Goal: Communication & Community: Answer question/provide support

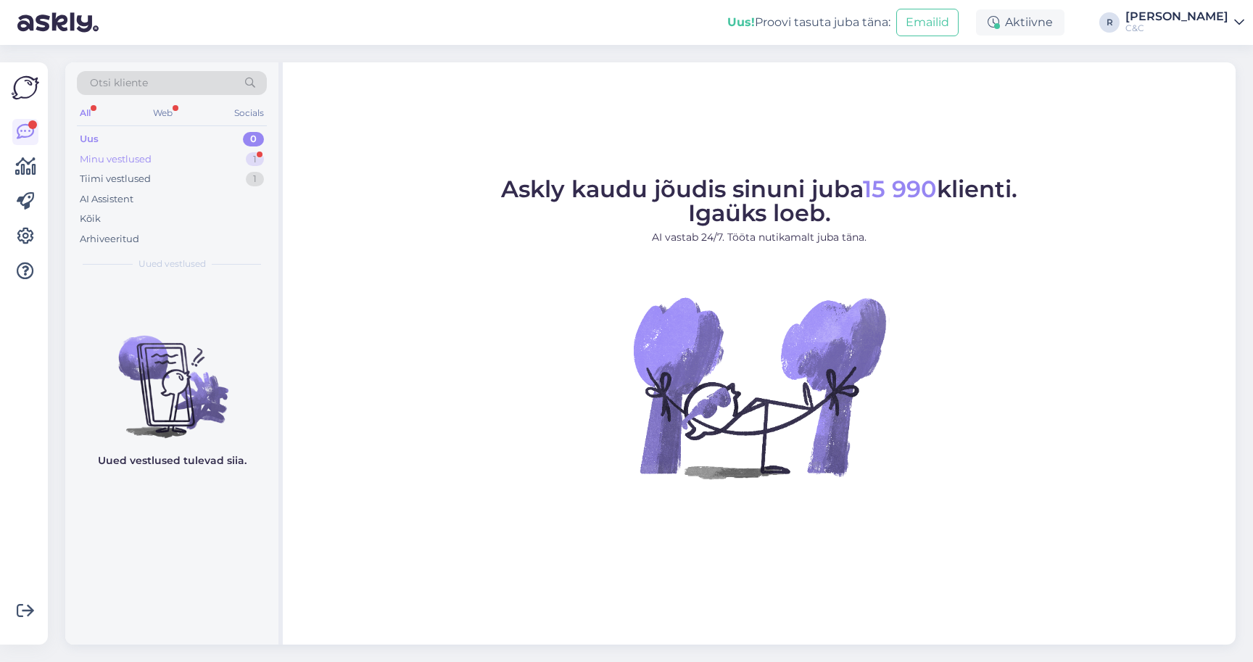
click at [210, 157] on div "Minu vestlused 1" at bounding box center [172, 159] width 190 height 20
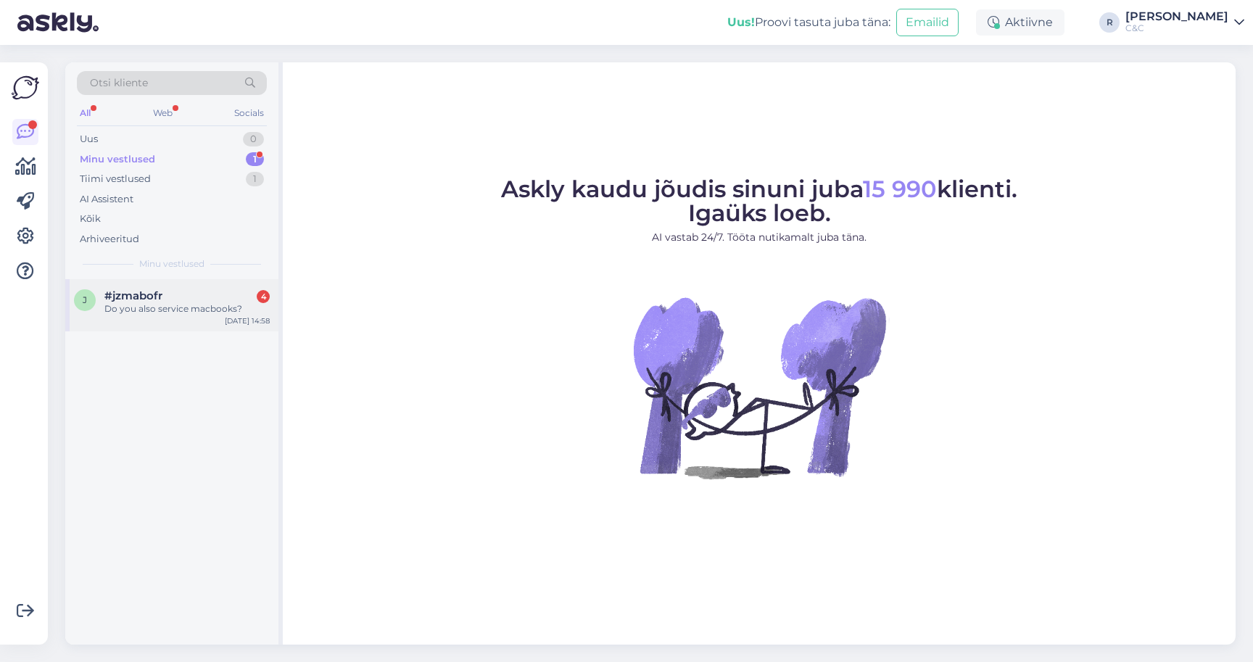
click at [138, 297] on span "#jzmabofr" at bounding box center [133, 295] width 58 height 13
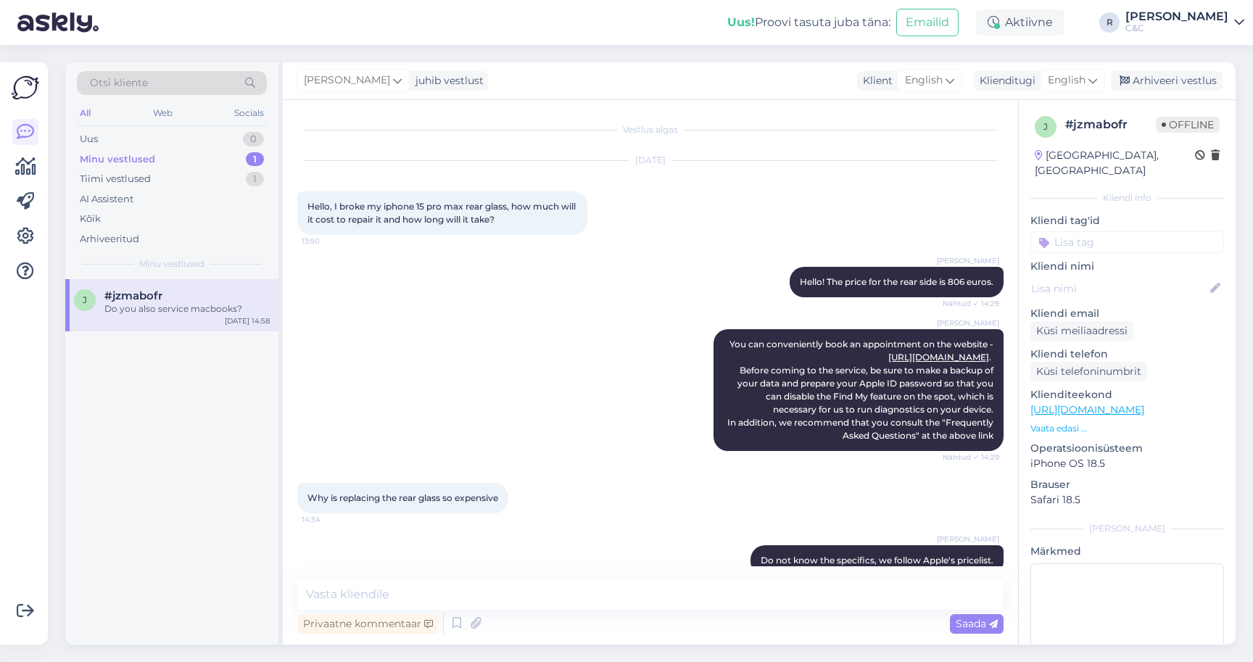
scroll to position [363, 0]
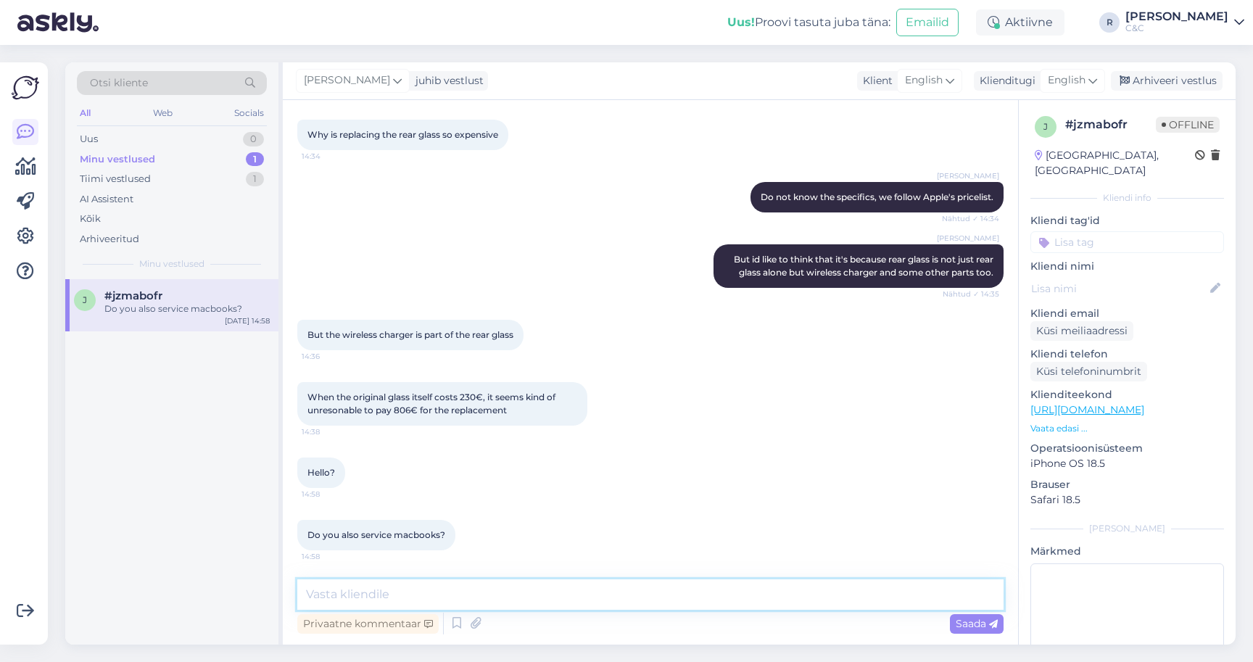
click at [521, 588] on textarea at bounding box center [650, 594] width 706 height 30
type textarea "Hello! We do."
click at [563, 588] on textarea at bounding box center [650, 594] width 706 height 30
type textarea "Hello!"
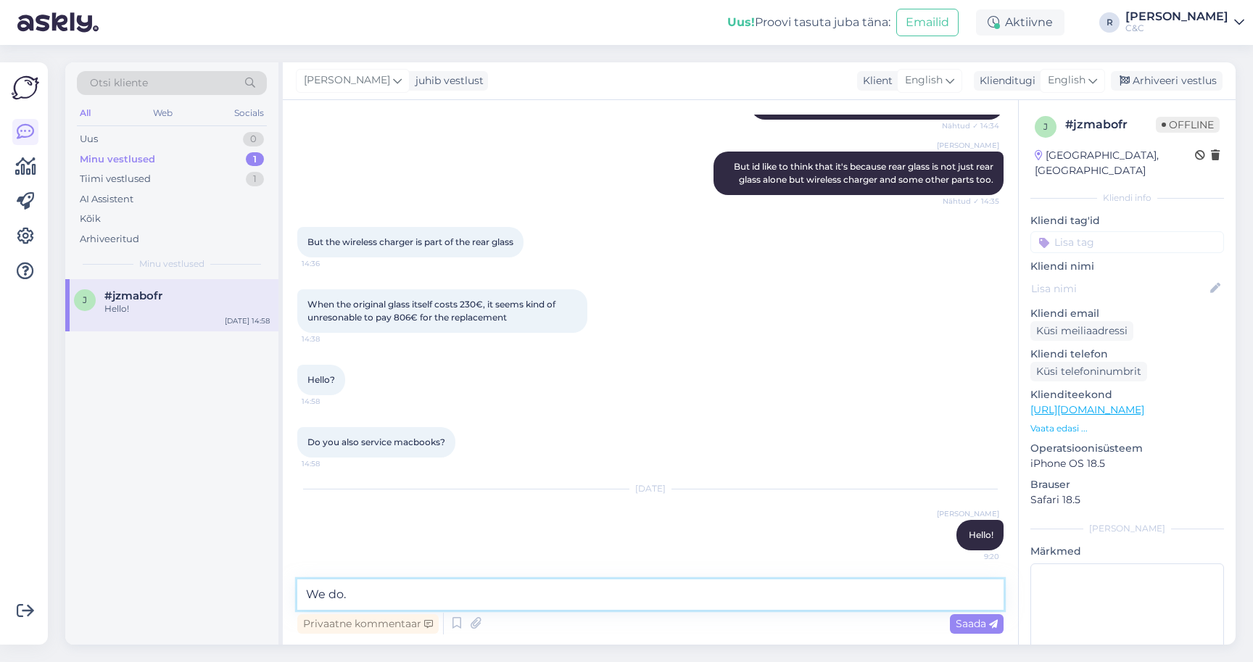
type textarea "We do."
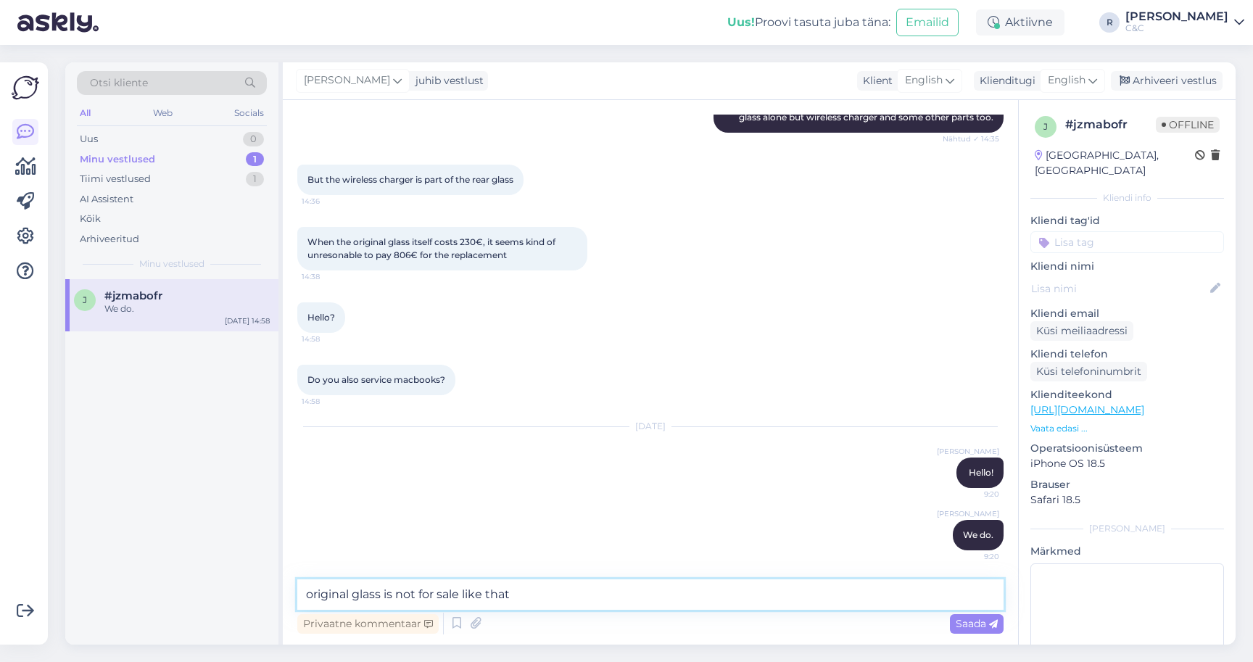
type textarea "original glass is not for sale like that."
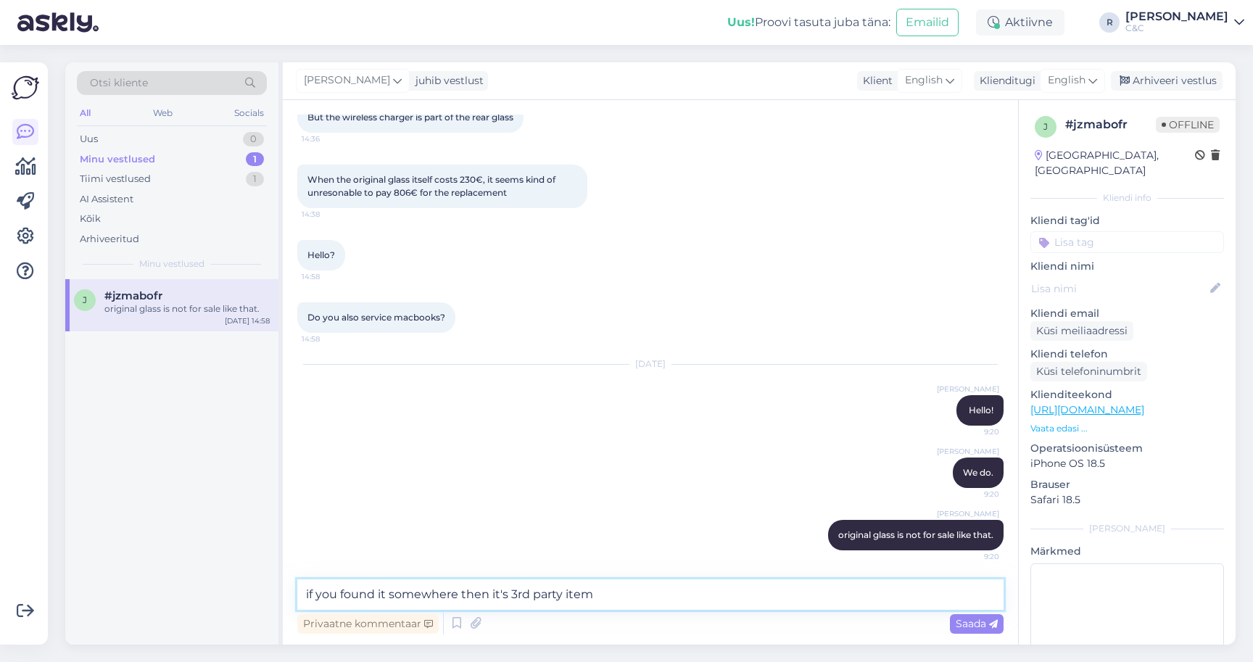
type textarea "if you found it somewhere then it's 3rd party item."
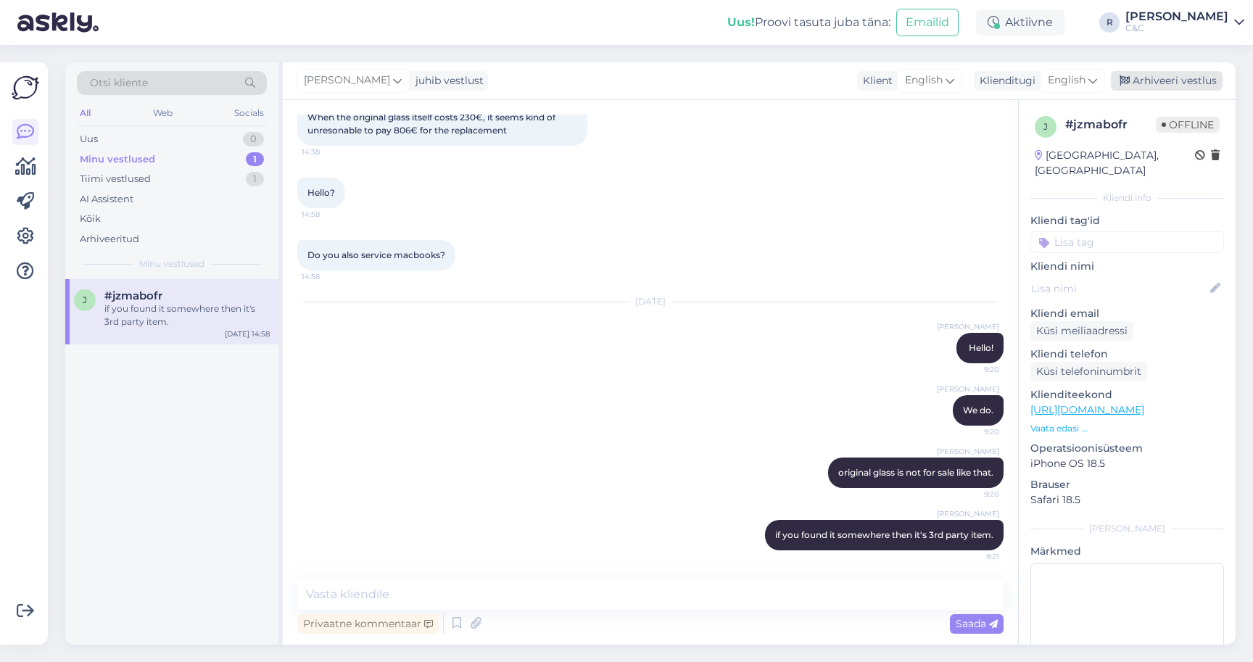
click at [1186, 89] on div "Arhiveeri vestlus" at bounding box center [1167, 81] width 112 height 20
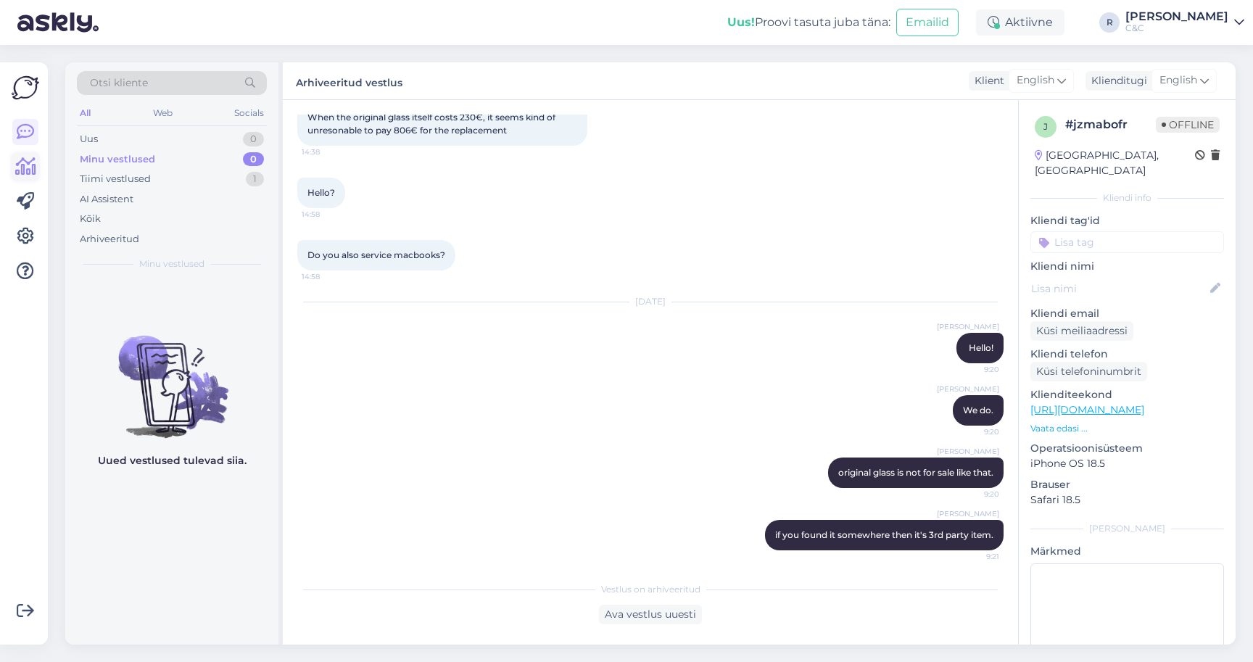
click at [33, 176] on link at bounding box center [25, 167] width 26 height 26
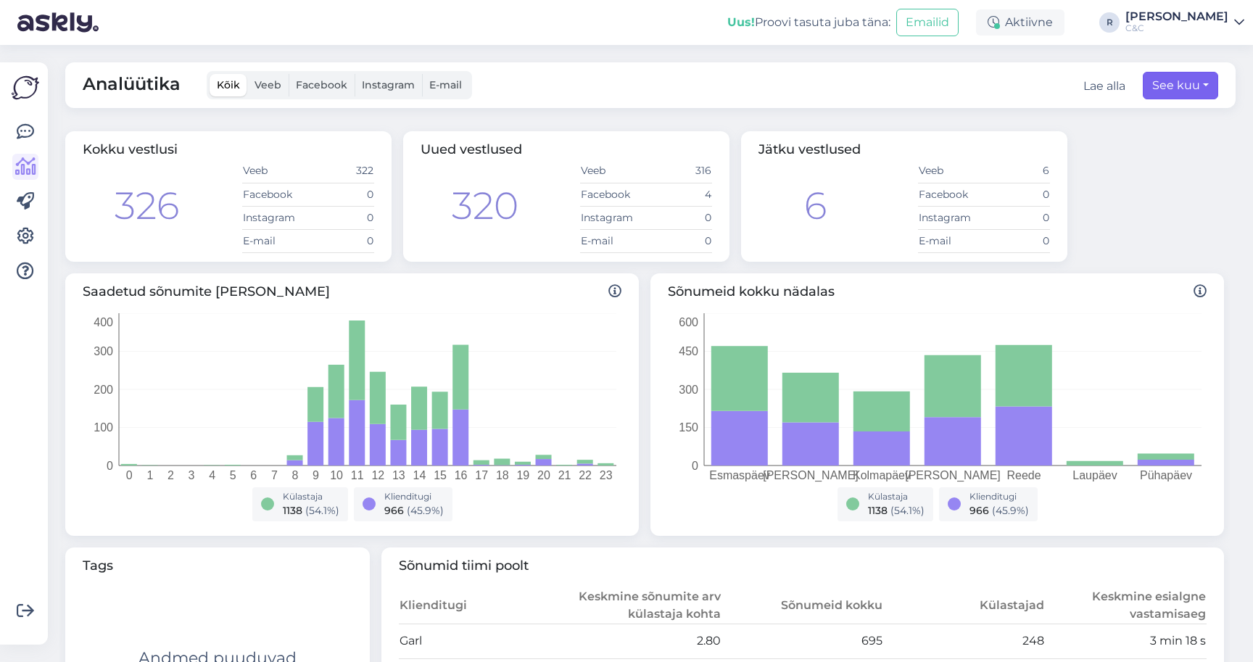
click at [1190, 85] on button "See kuu" at bounding box center [1180, 86] width 75 height 28
select select "7"
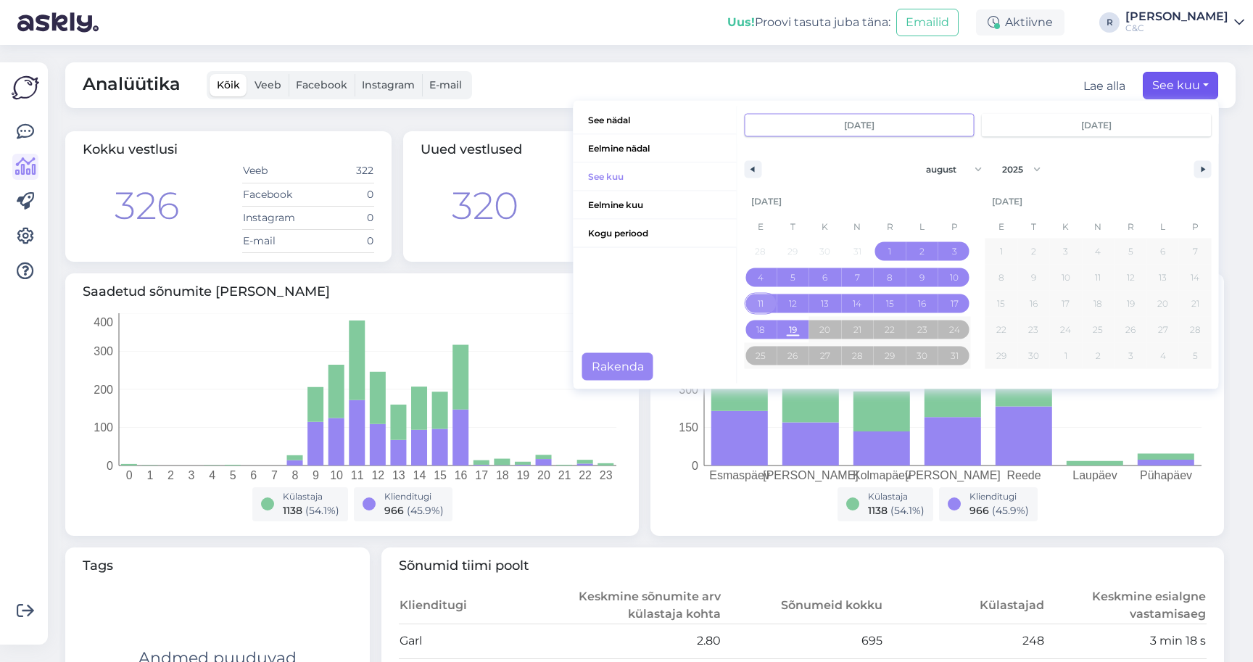
click at [744, 300] on span "11" at bounding box center [760, 303] width 33 height 19
type input "[DATE]"
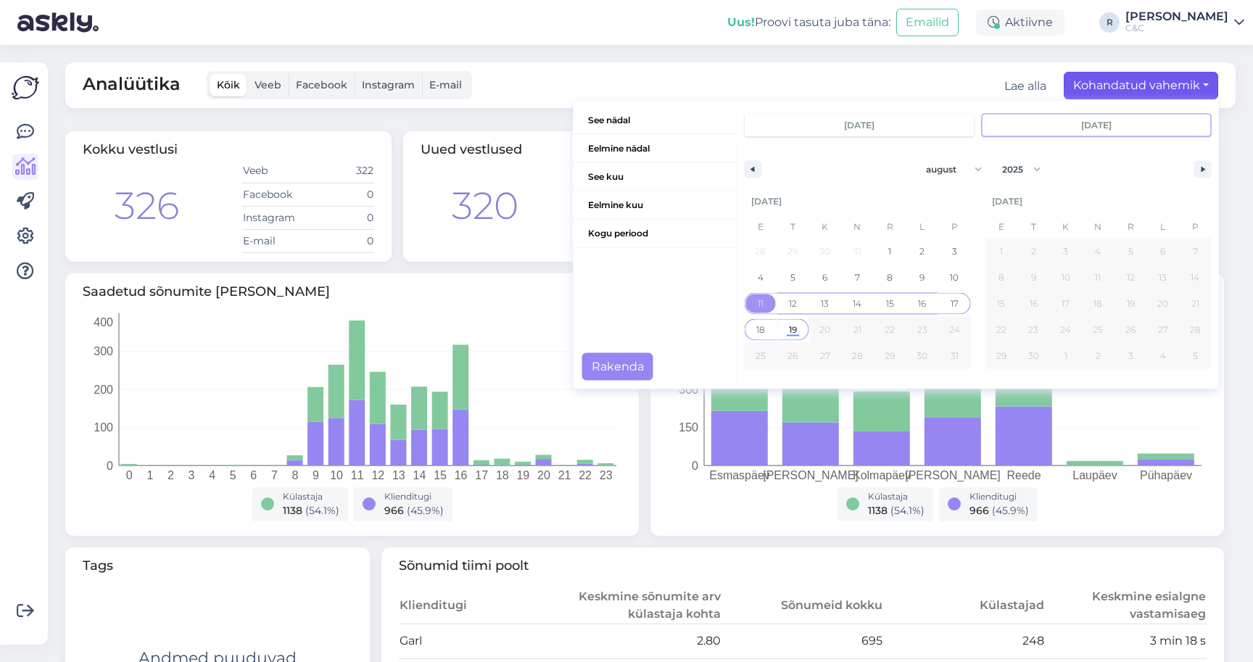
click at [792, 338] on span "19" at bounding box center [792, 329] width 33 height 19
type input "[DATE]"
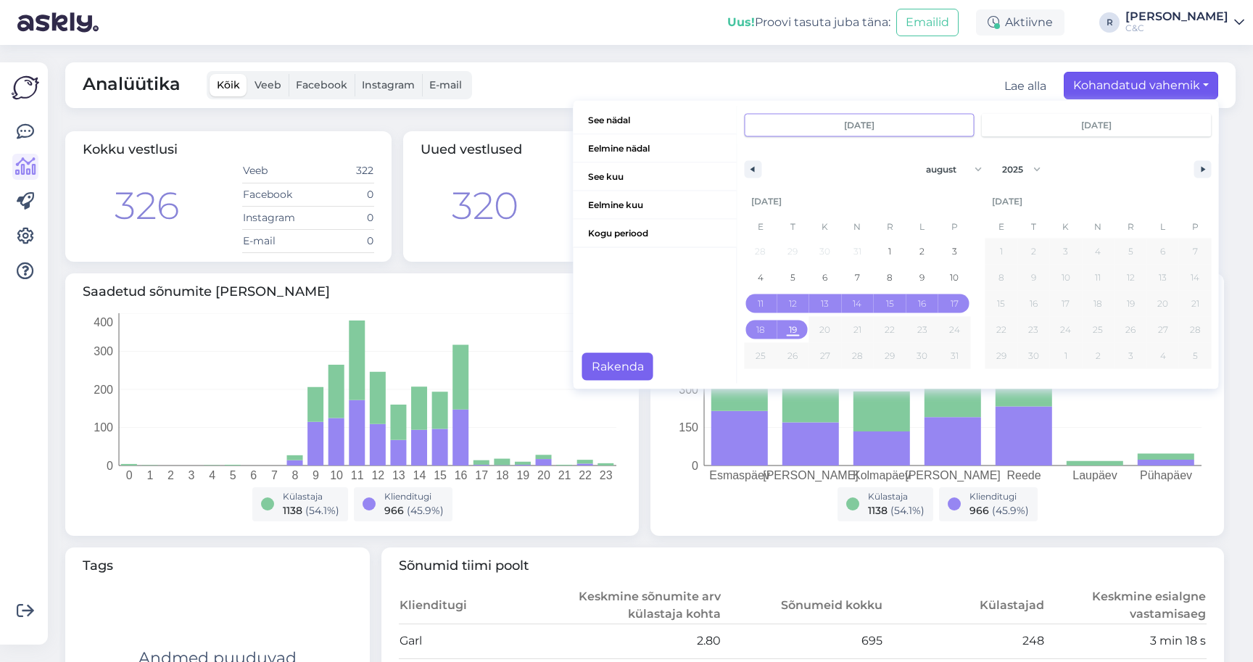
click at [621, 361] on button "Rakenda" at bounding box center [617, 366] width 71 height 28
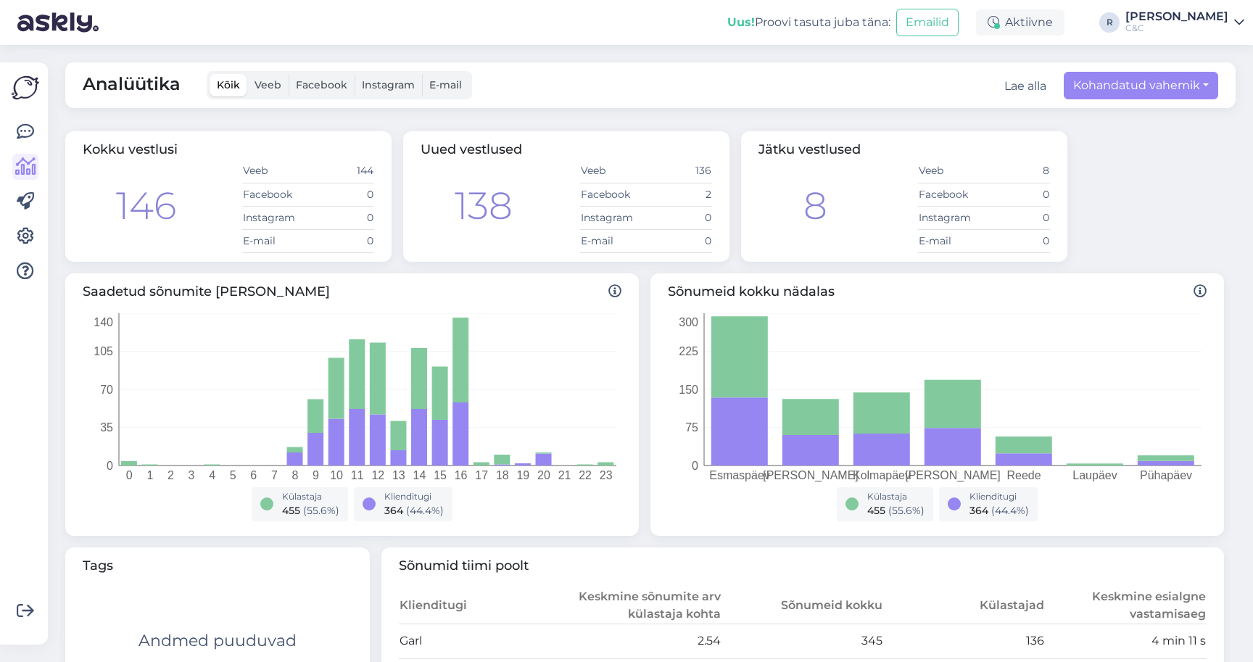
click at [1084, 219] on div "Kokku vestlusi 146 Veeb 144 Facebook 0 Instagram 0 E-mail 0 Uued vestlused 138 …" at bounding box center [644, 196] width 1170 height 142
click at [28, 129] on icon at bounding box center [25, 131] width 17 height 17
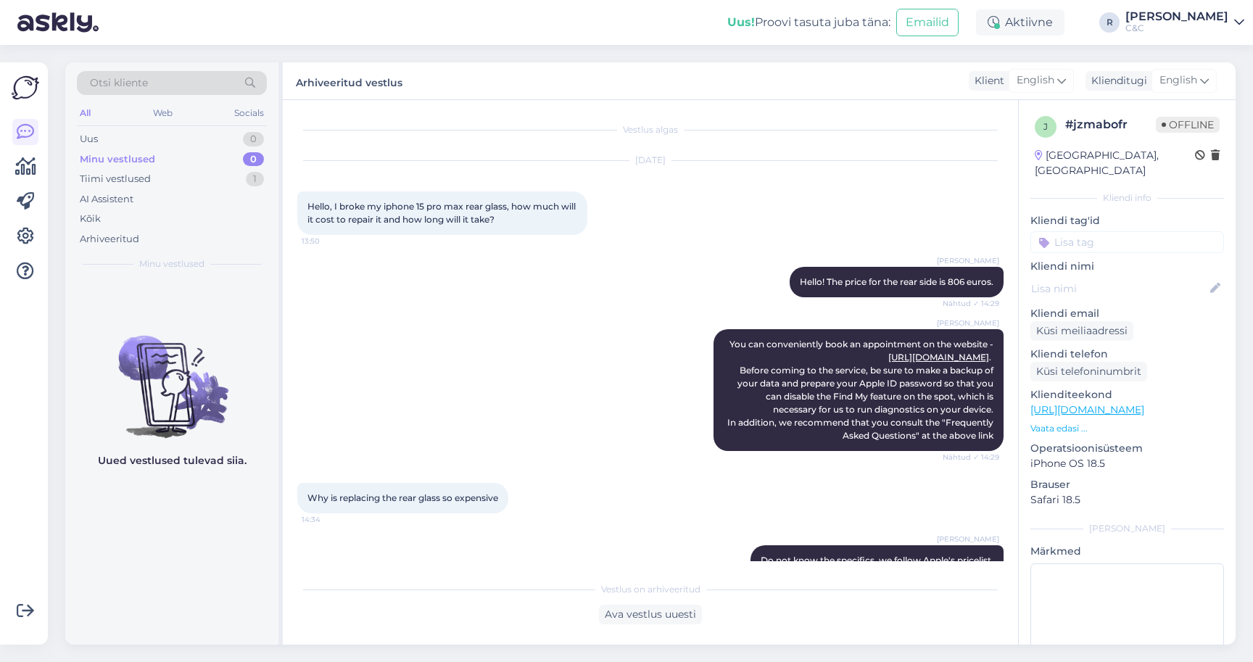
scroll to position [648, 0]
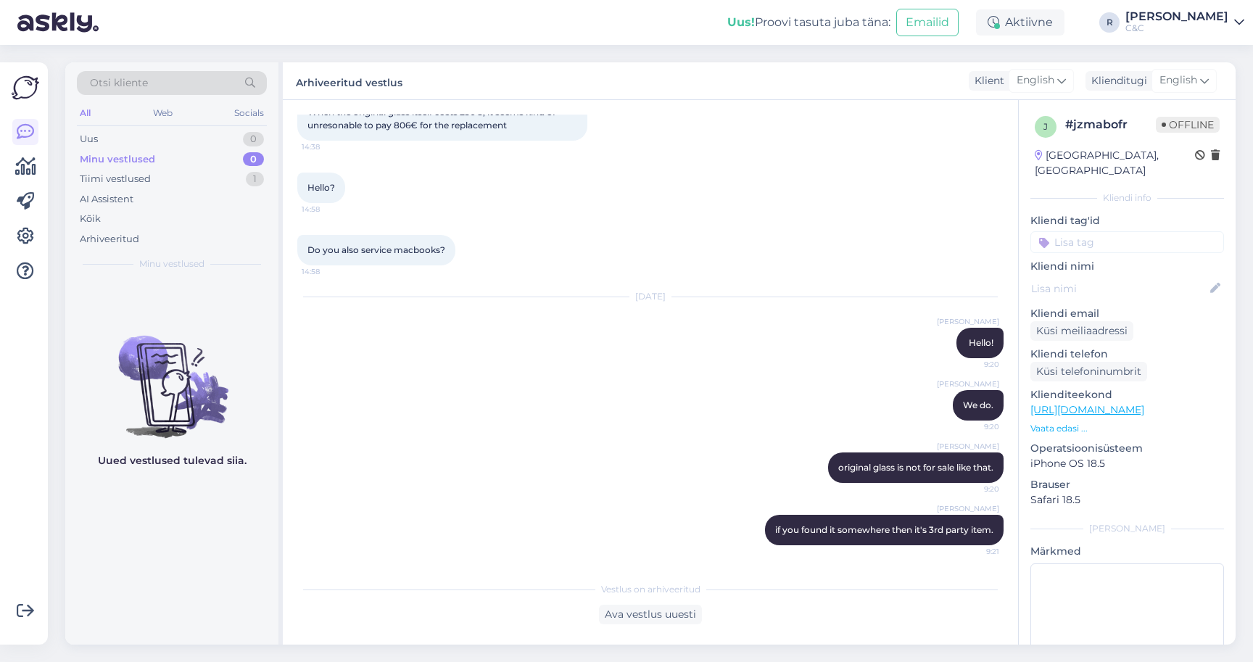
click at [11, 75] on div "Võimalused Veendu, et Askly loob sulle väärtust. Sulge Ühenda FB ja IG sõnumid …" at bounding box center [24, 353] width 48 height 582
click at [127, 184] on div "Tiimi vestlused" at bounding box center [115, 179] width 71 height 14
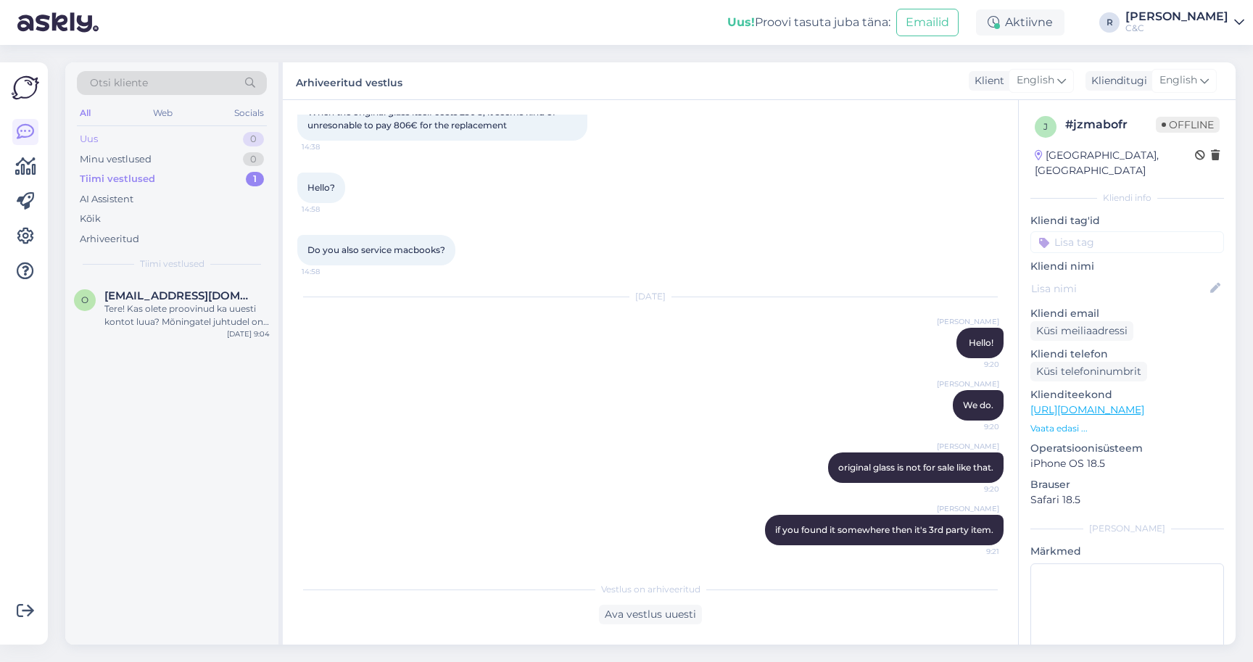
click at [145, 141] on div "Uus 0" at bounding box center [172, 139] width 190 height 20
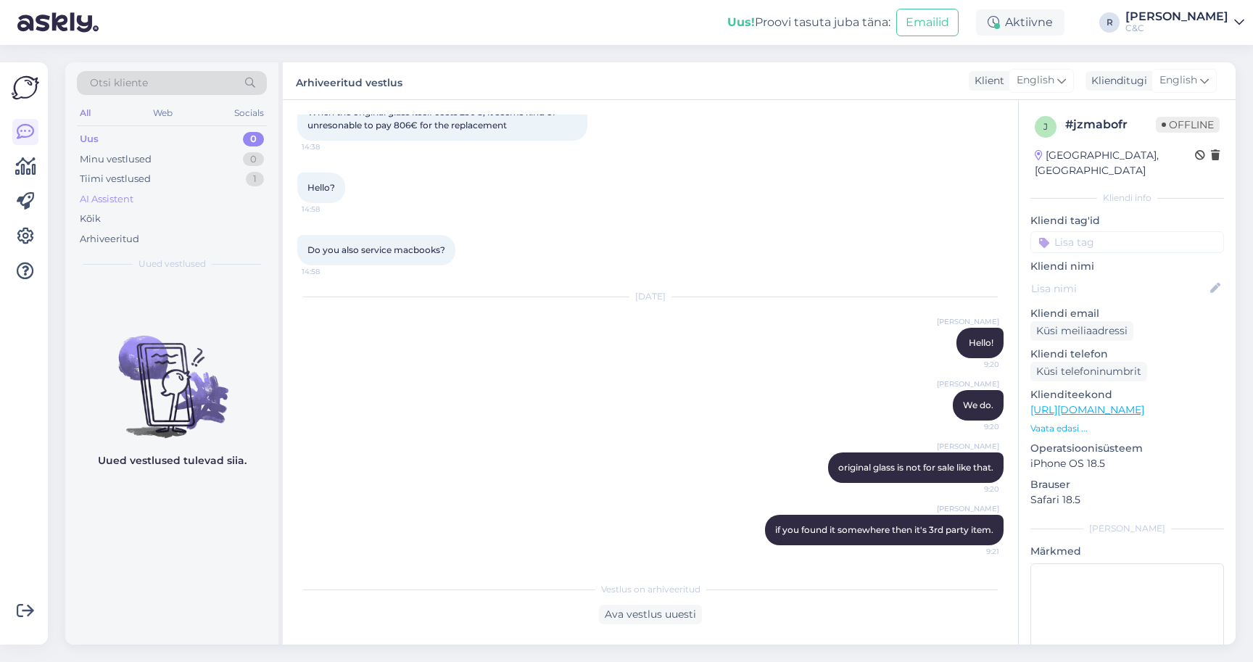
click at [131, 196] on div "AI Assistent" at bounding box center [107, 199] width 54 height 14
click at [135, 223] on div "Kõik" at bounding box center [172, 219] width 190 height 20
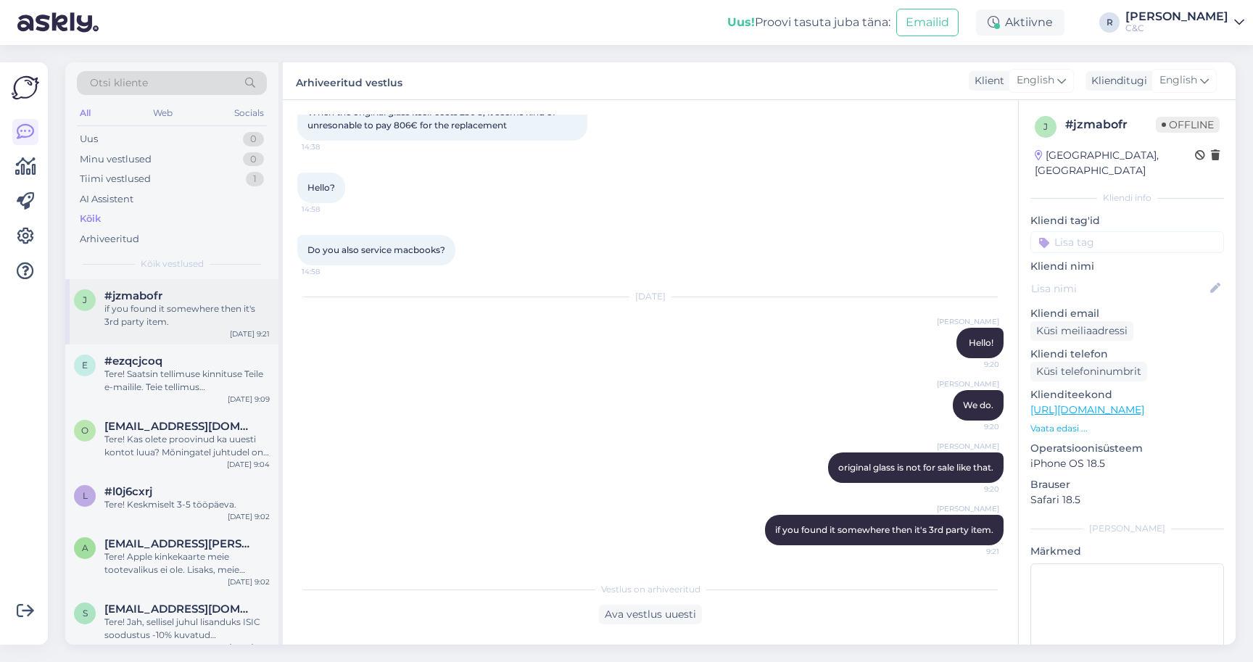
click at [199, 316] on div "if you found it somewhere then it's 3rd party item." at bounding box center [186, 315] width 165 height 26
click at [188, 369] on div "Tere! Saatsin tellimuse kinnituse Teile e-mailile. Teie tellimus komplekteerita…" at bounding box center [186, 381] width 165 height 26
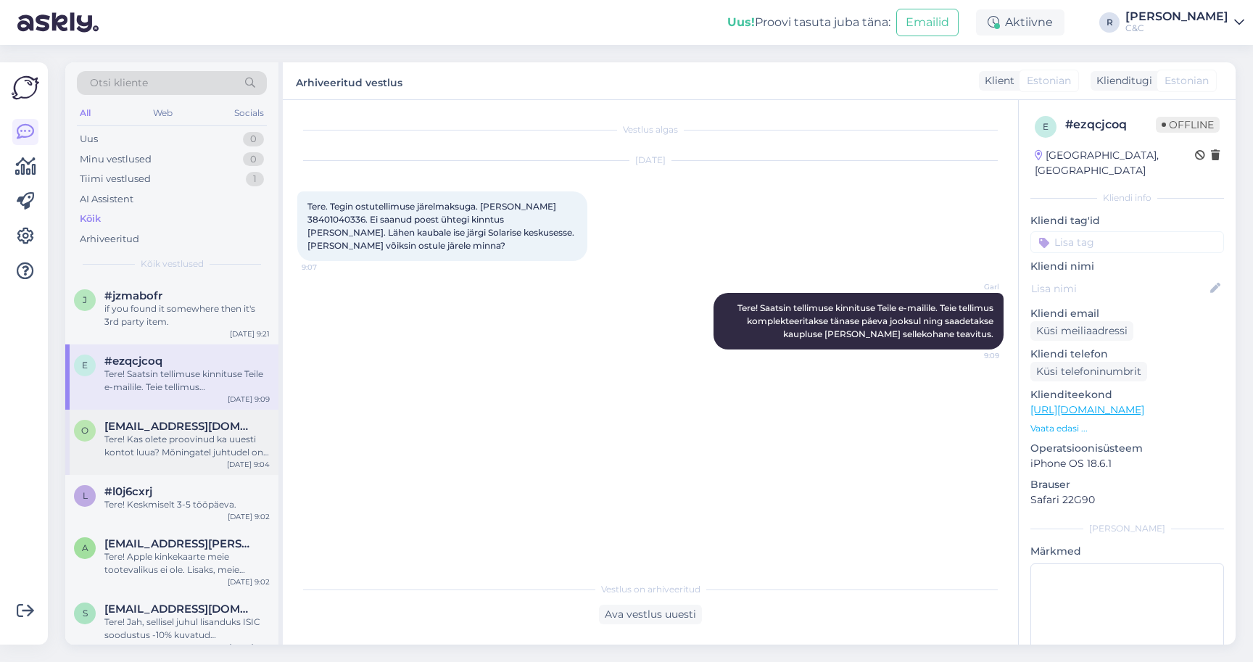
click at [199, 447] on div "Tere! Kas olete proovinud ka uuesti kontot luua? Mõningatel juhtudel on see aid…" at bounding box center [186, 446] width 165 height 26
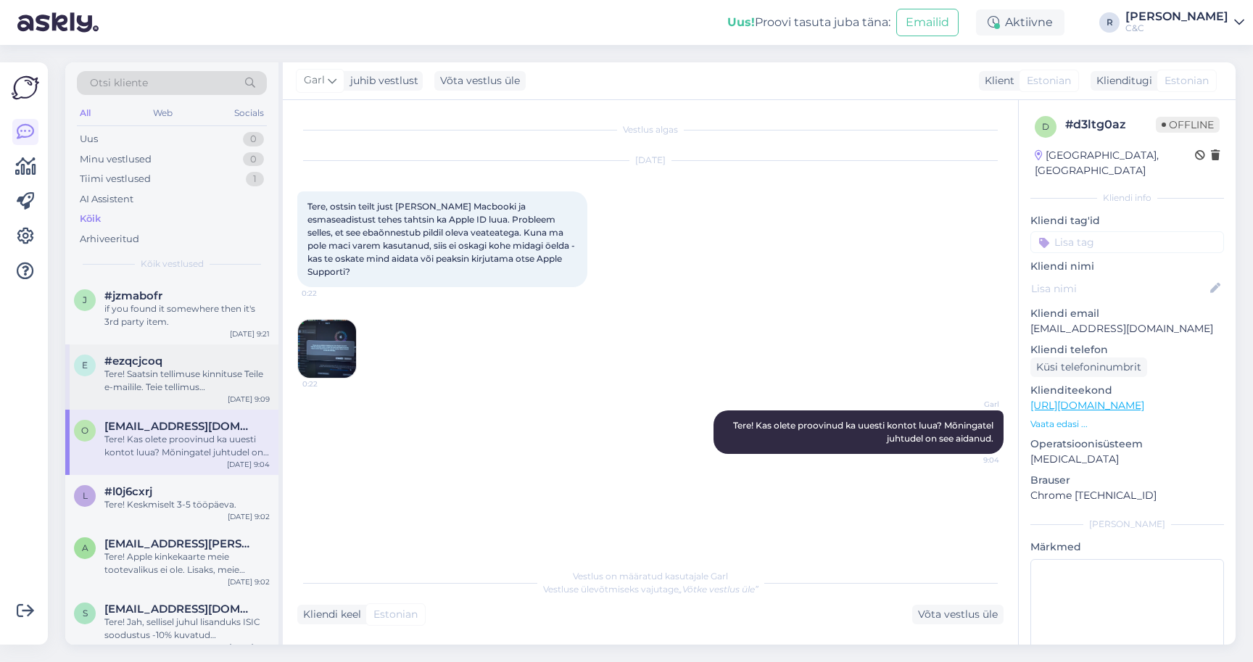
click at [204, 374] on div "Tere! Saatsin tellimuse kinnituse Teile e-mailile. Teie tellimus komplekteerita…" at bounding box center [186, 381] width 165 height 26
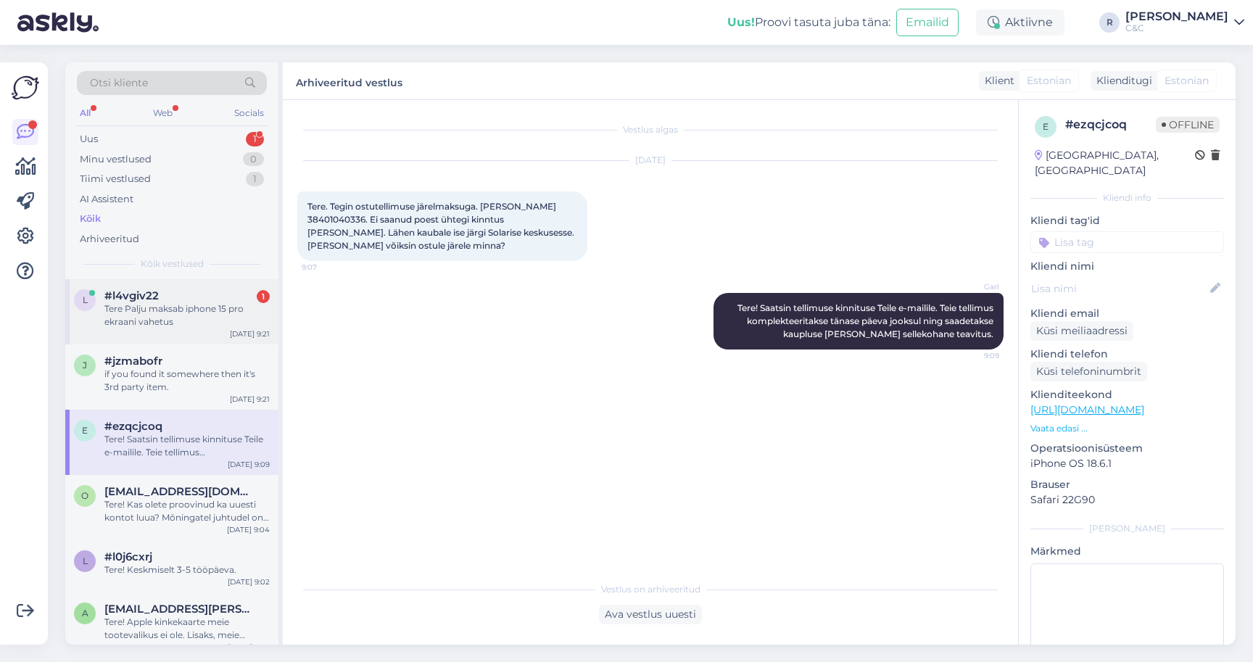
click at [177, 302] on div "Tere Palju maksab iphone 15 pro ekraani vahetus" at bounding box center [186, 315] width 165 height 26
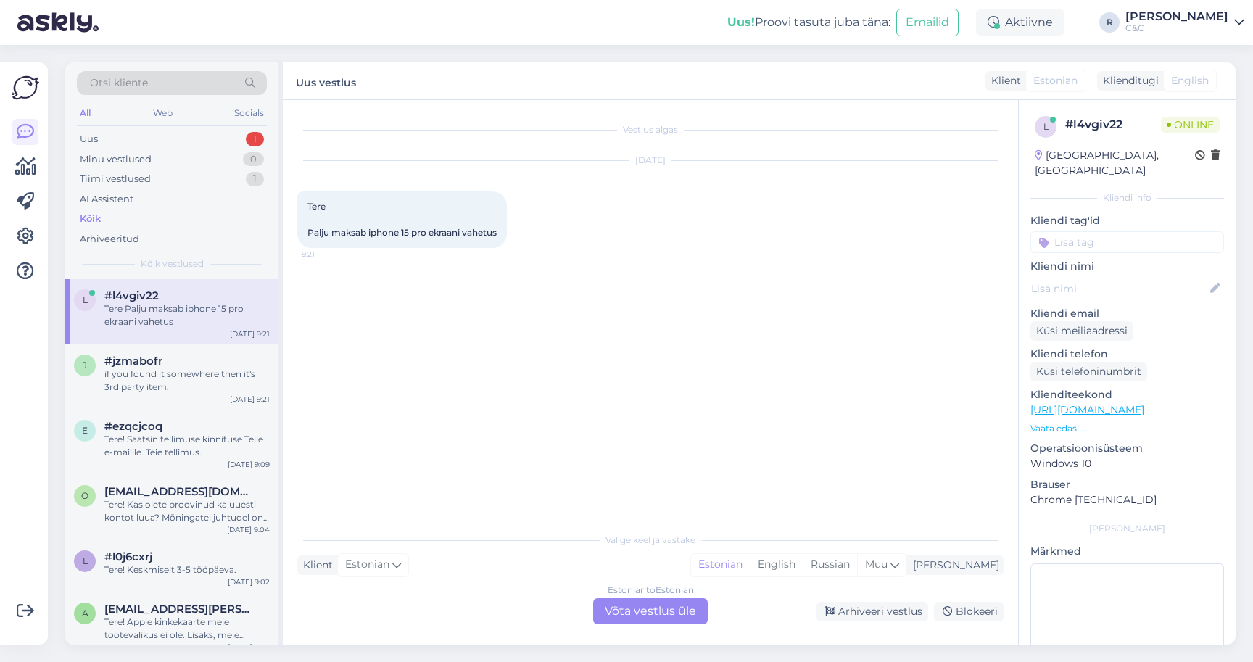
click at [639, 605] on div "Estonian to Estonian Võta vestlus üle" at bounding box center [650, 611] width 115 height 26
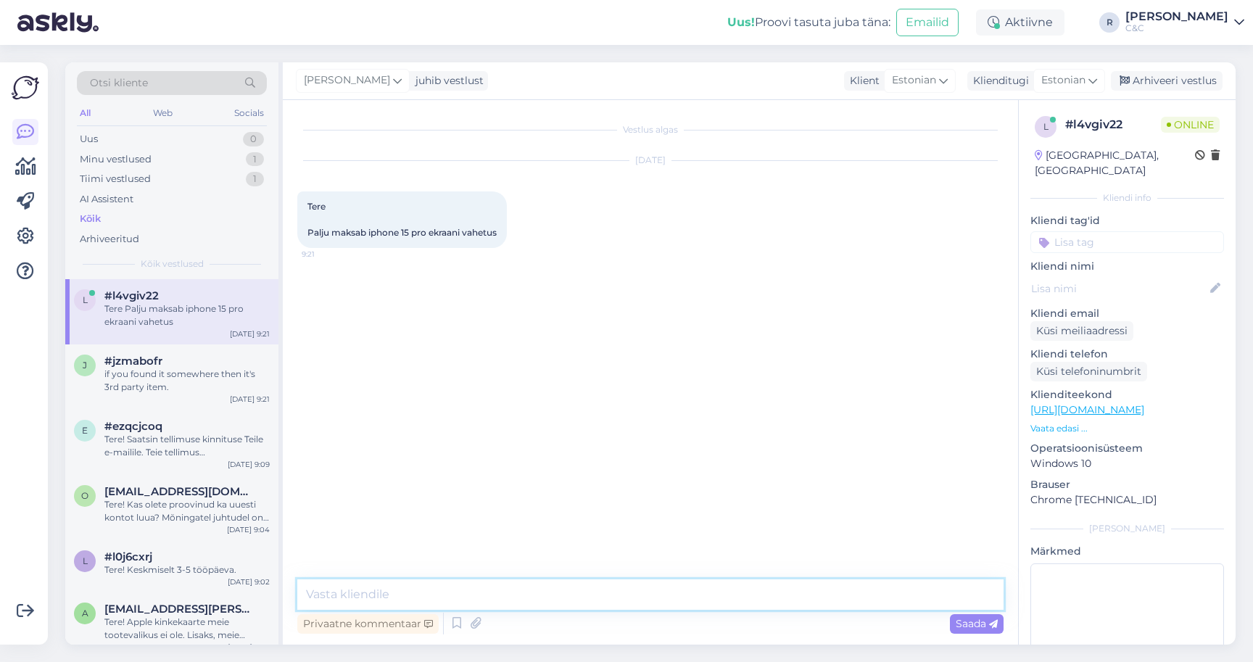
click at [515, 585] on textarea at bounding box center [650, 594] width 706 height 30
type textarea "Tere!"
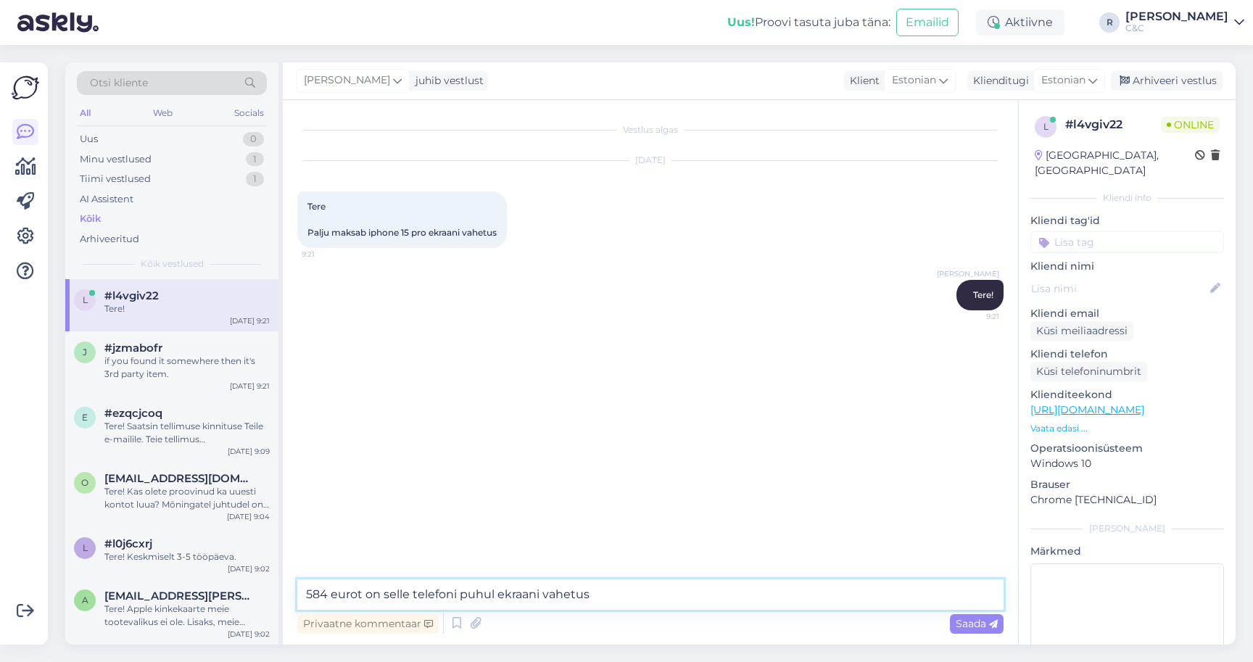
type textarea "584 eurot on selle telefoni puhul ekraani vahetus."
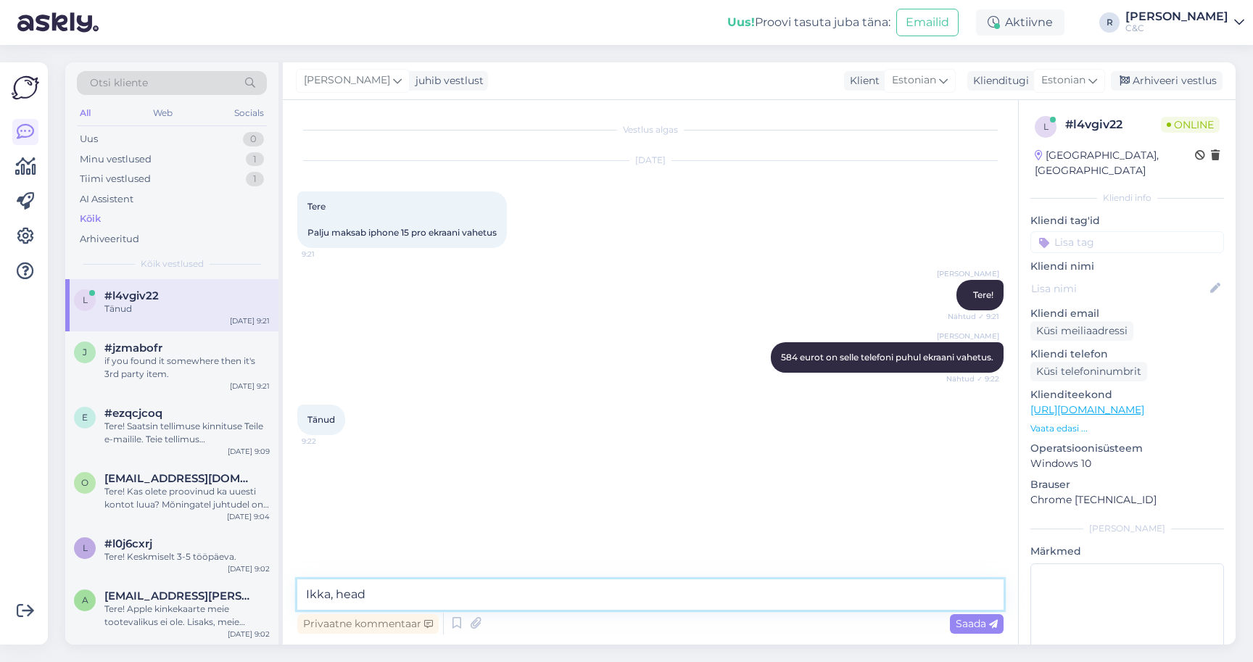
type textarea "Ikka, head!"
click at [1196, 72] on div "Arhiveeri vestlus" at bounding box center [1167, 81] width 112 height 20
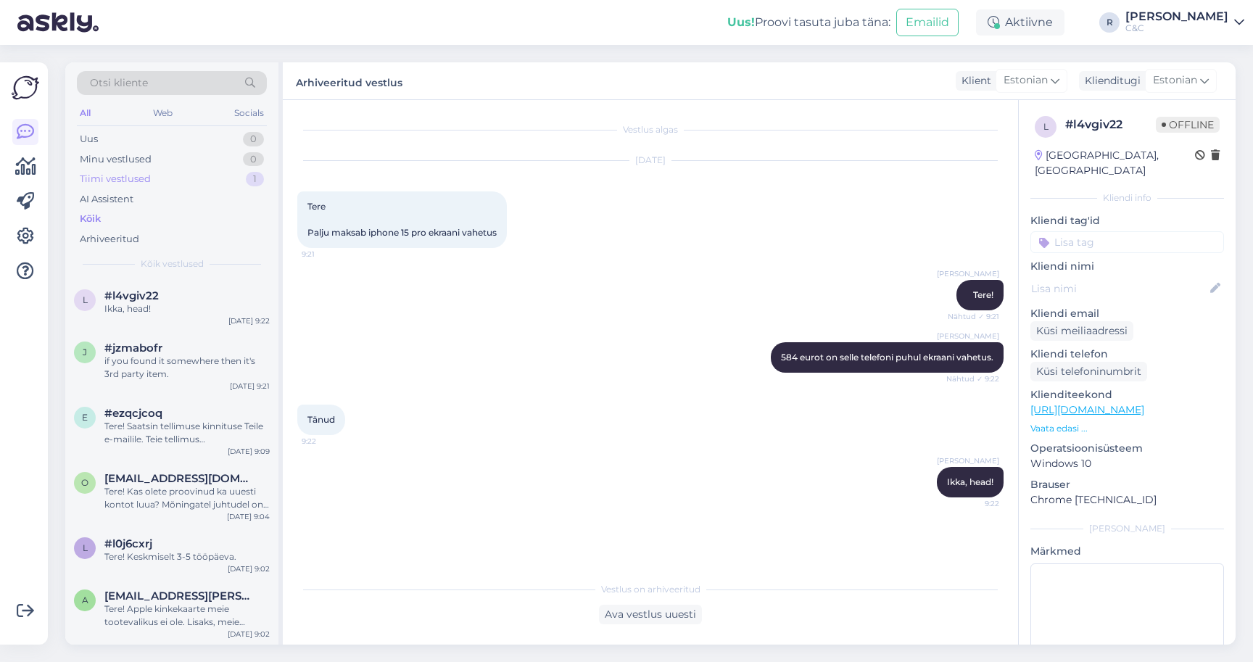
click at [155, 180] on div "Tiimi vestlused 1" at bounding box center [172, 179] width 190 height 20
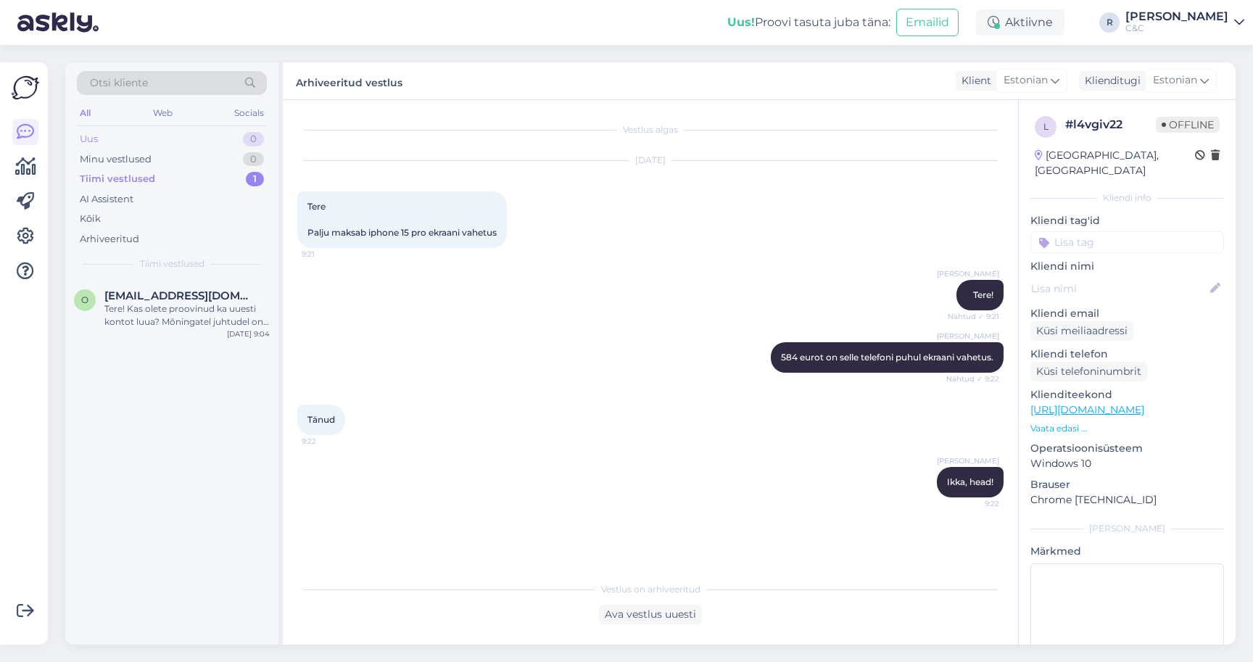
click at [208, 146] on div "Uus 0" at bounding box center [172, 139] width 190 height 20
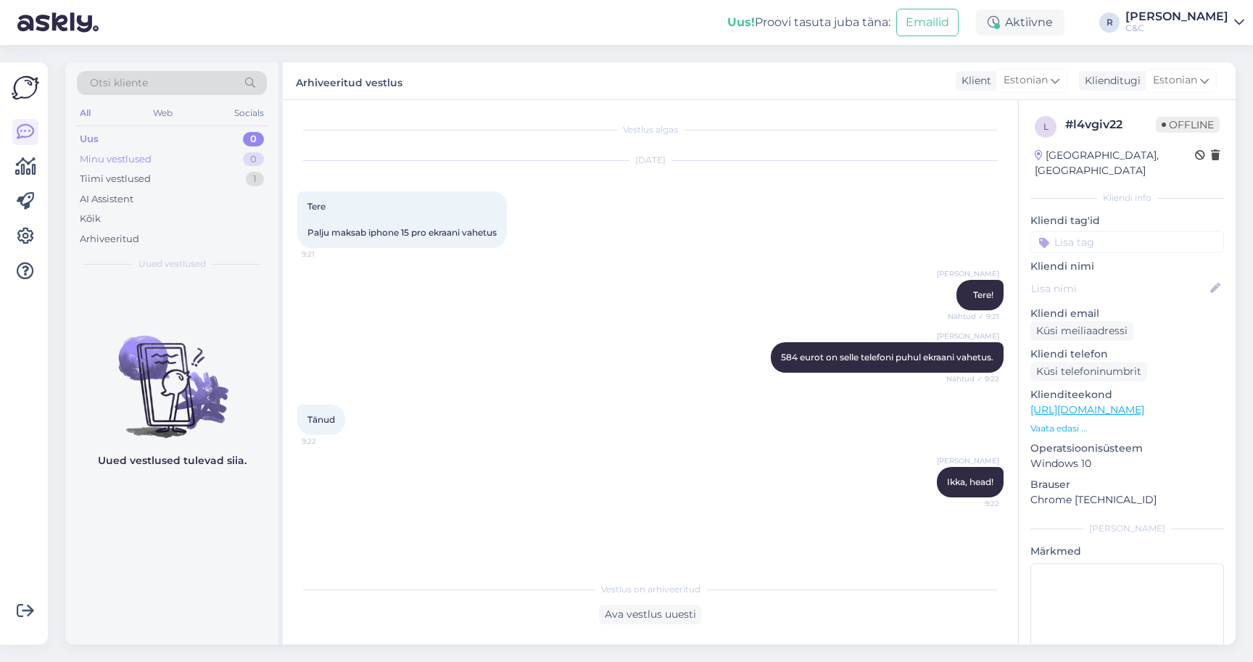
click at [203, 156] on div "Minu vestlused 0" at bounding box center [172, 159] width 190 height 20
click at [179, 183] on div "Tiimi vestlused 1" at bounding box center [172, 179] width 190 height 20
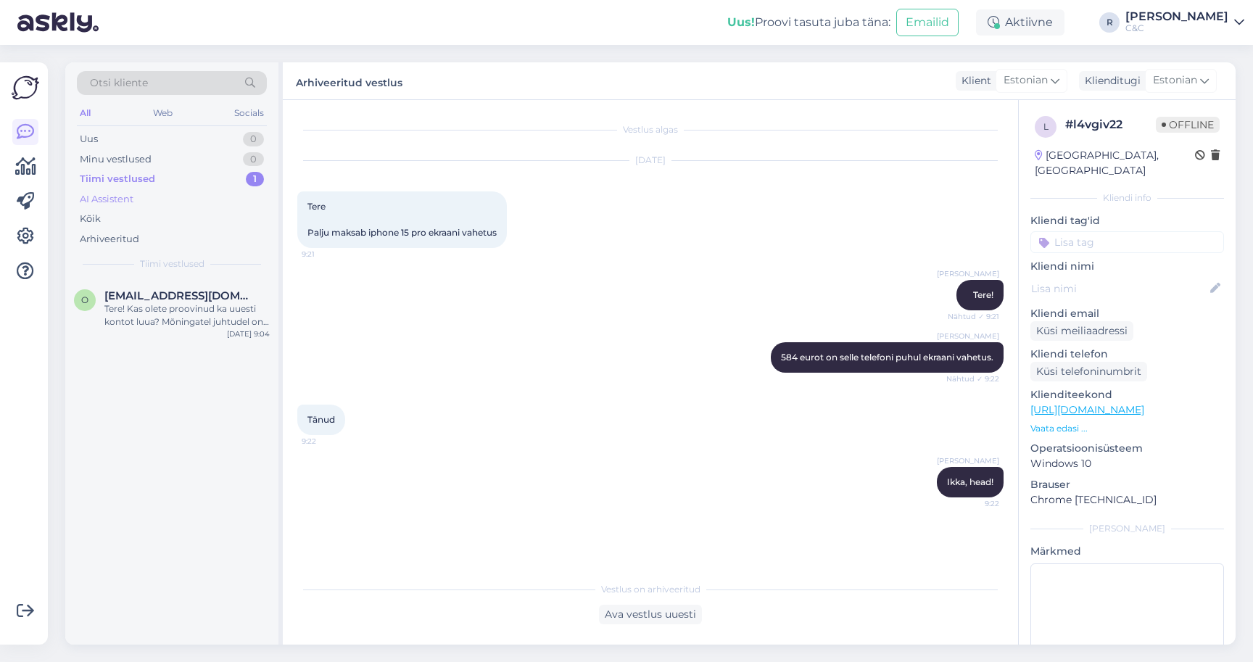
click at [169, 197] on div "AI Assistent" at bounding box center [172, 199] width 190 height 20
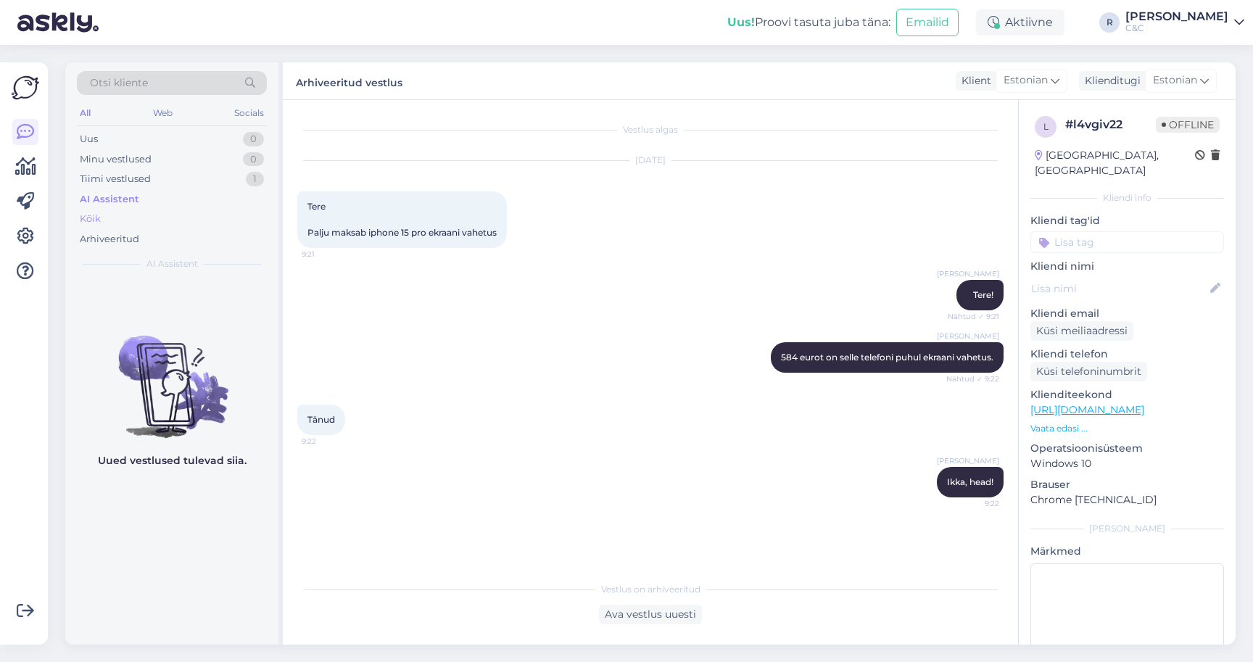
click at [164, 215] on div "Kõik" at bounding box center [172, 219] width 190 height 20
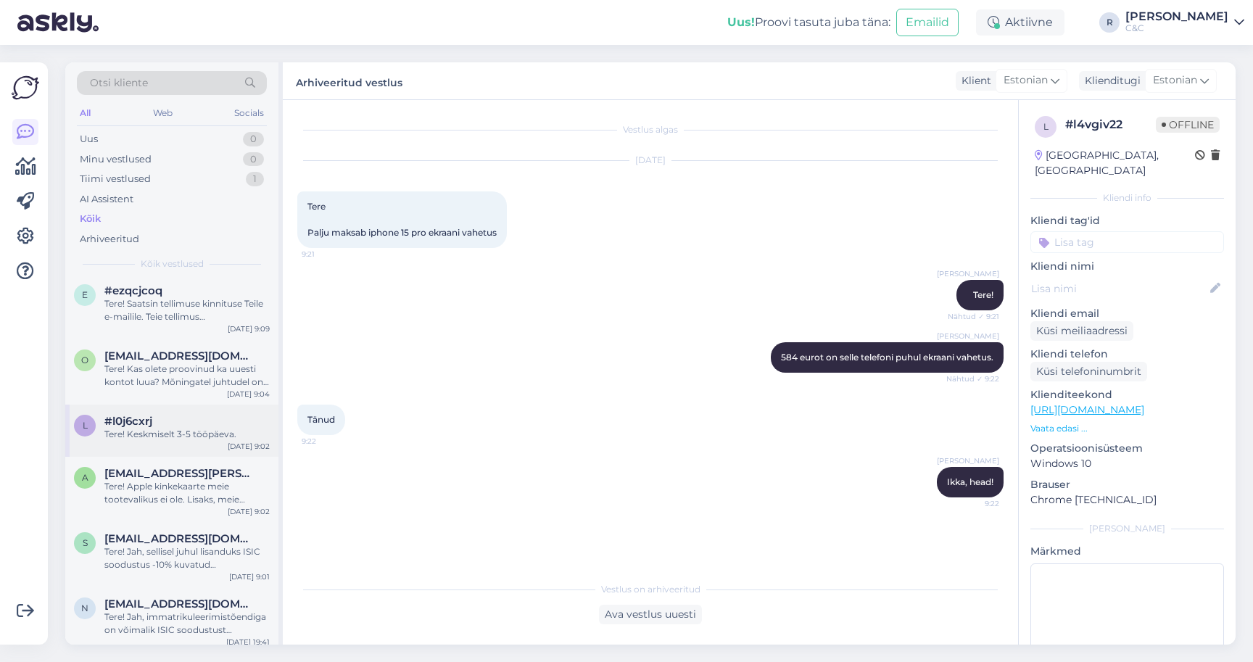
scroll to position [204, 0]
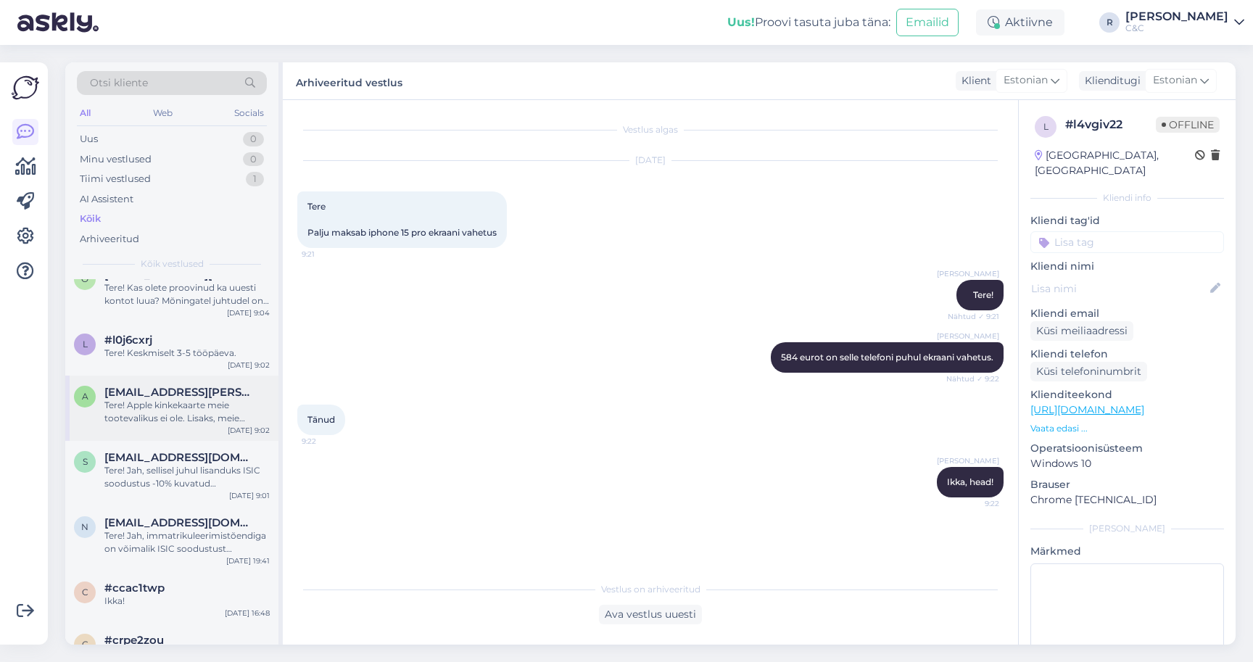
click at [178, 410] on div "Tere! Apple kinkekaarte meie tootevalikus ei ole. Lisaks, meie regioonis need e…" at bounding box center [186, 412] width 165 height 26
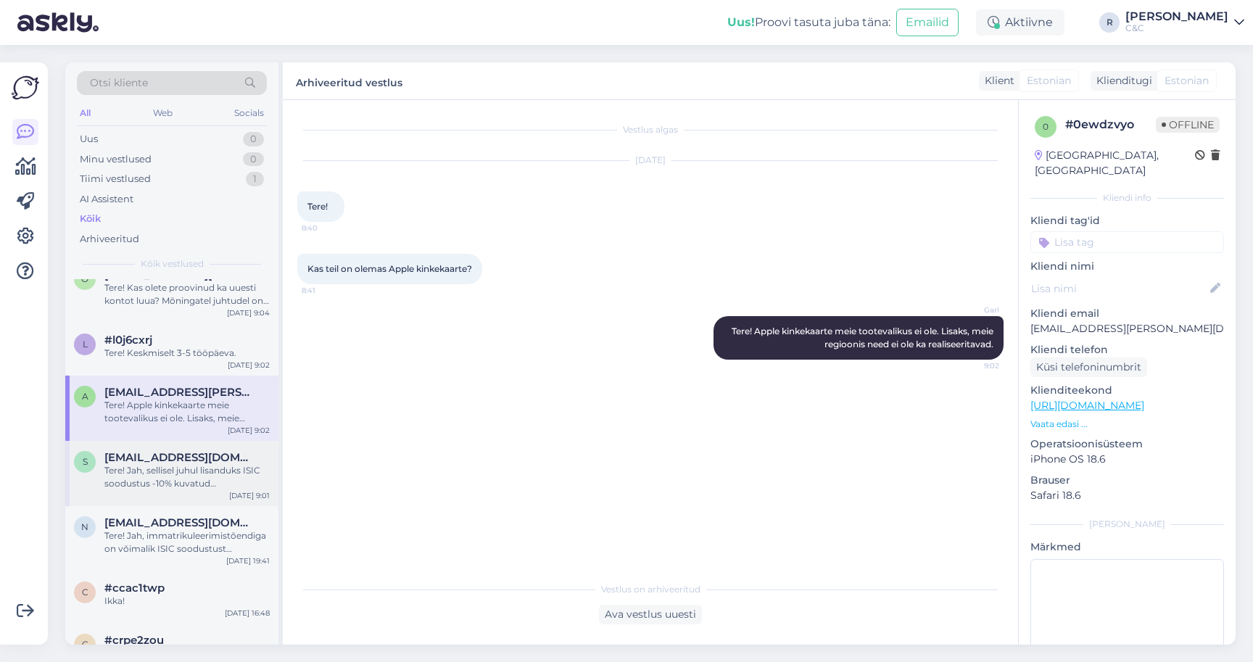
click at [197, 481] on div "Tere! Jah, sellisel juhul lisanduks ISIC soodustus -10% kuvatud soodustusele ot…" at bounding box center [186, 477] width 165 height 26
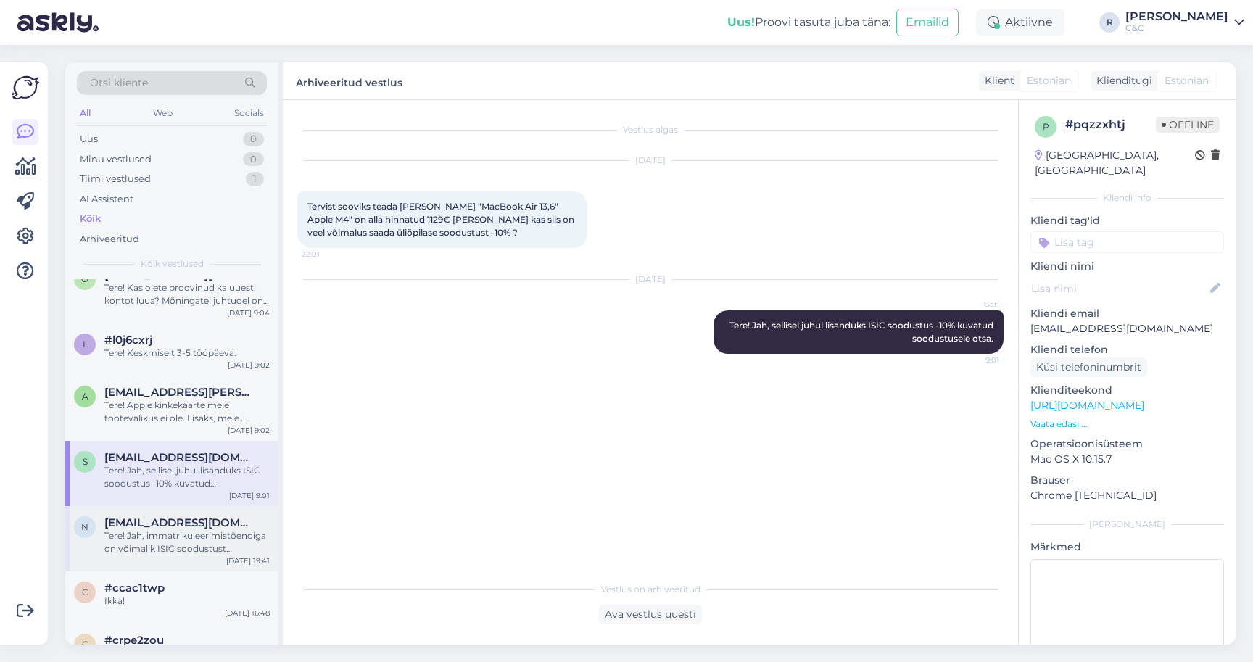
click at [207, 539] on div "Tere! Jah, immatrikuleerimistõendiga on võimalik ISIC soodustust rakendada. Sel…" at bounding box center [186, 542] width 165 height 26
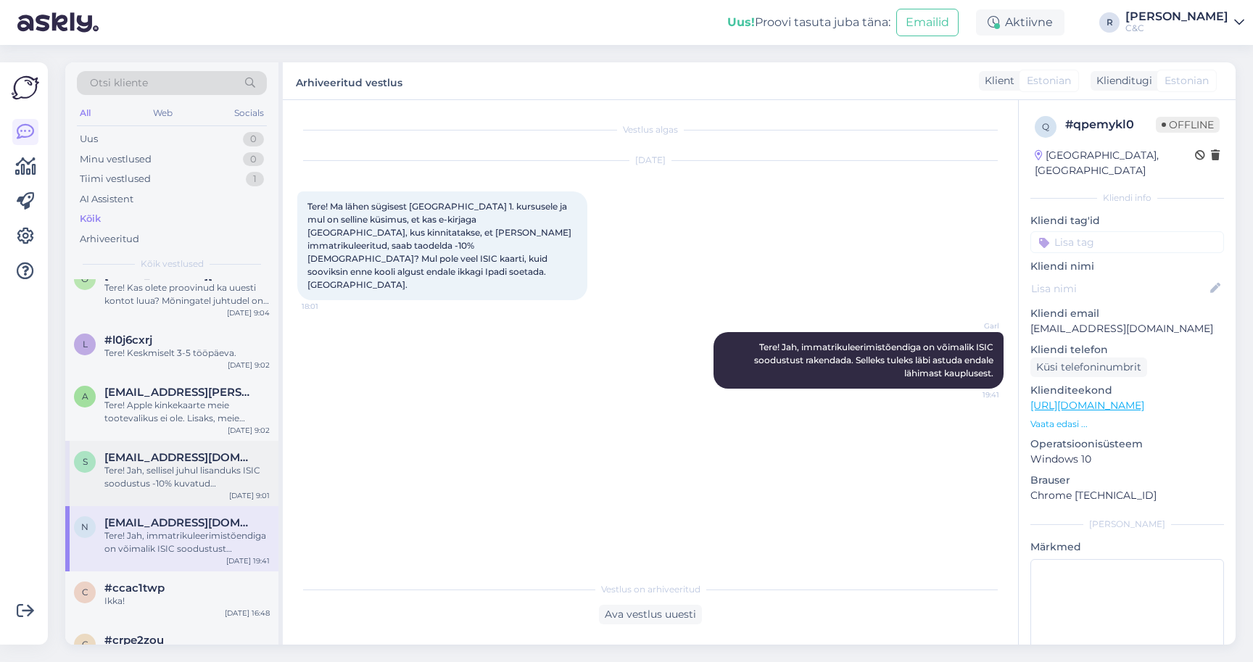
click at [214, 495] on div "s [EMAIL_ADDRESS][DOMAIN_NAME] Tere! Jah, sellisel juhul lisanduks ISIC soodust…" at bounding box center [171, 473] width 213 height 65
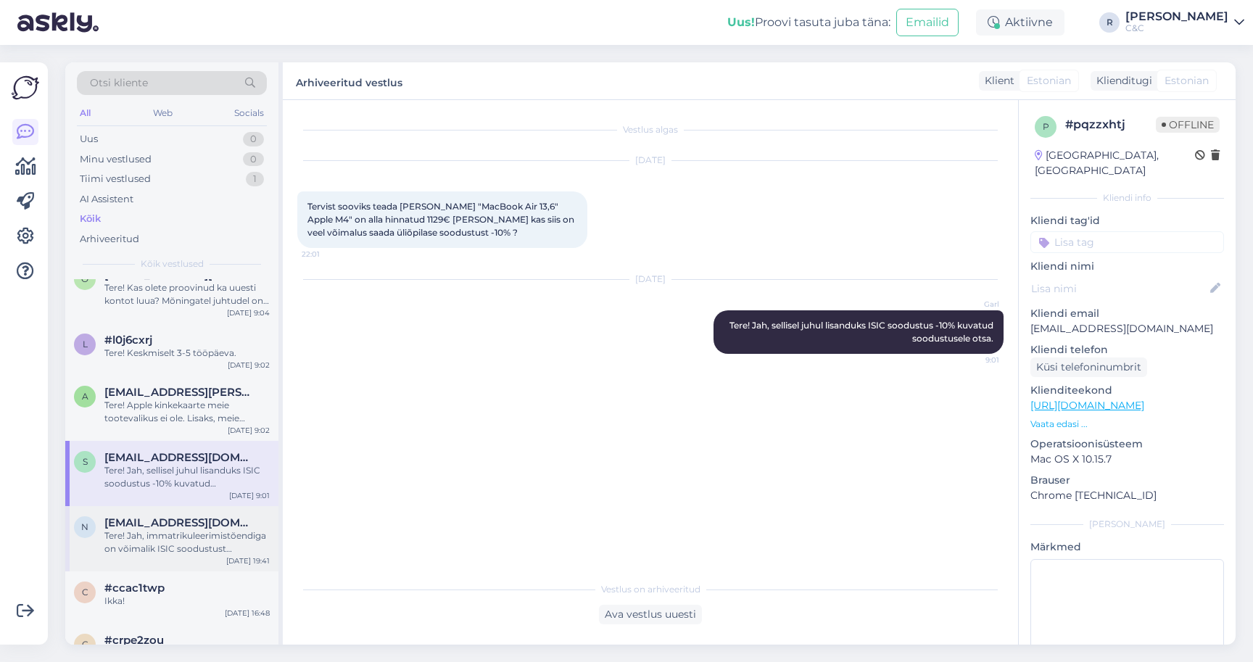
click at [215, 543] on div "Tere! Jah, immatrikuleerimistõendiga on võimalik ISIC soodustust rakendada. Sel…" at bounding box center [186, 542] width 165 height 26
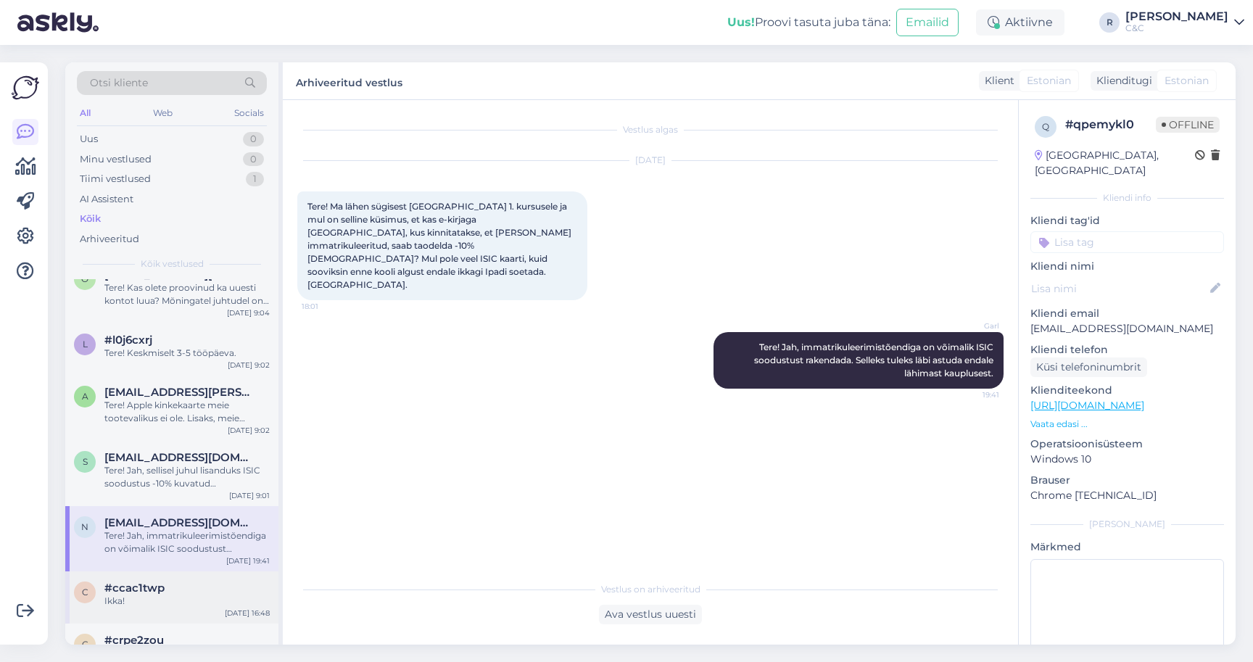
click at [210, 582] on div "#ccac1twp" at bounding box center [186, 587] width 165 height 13
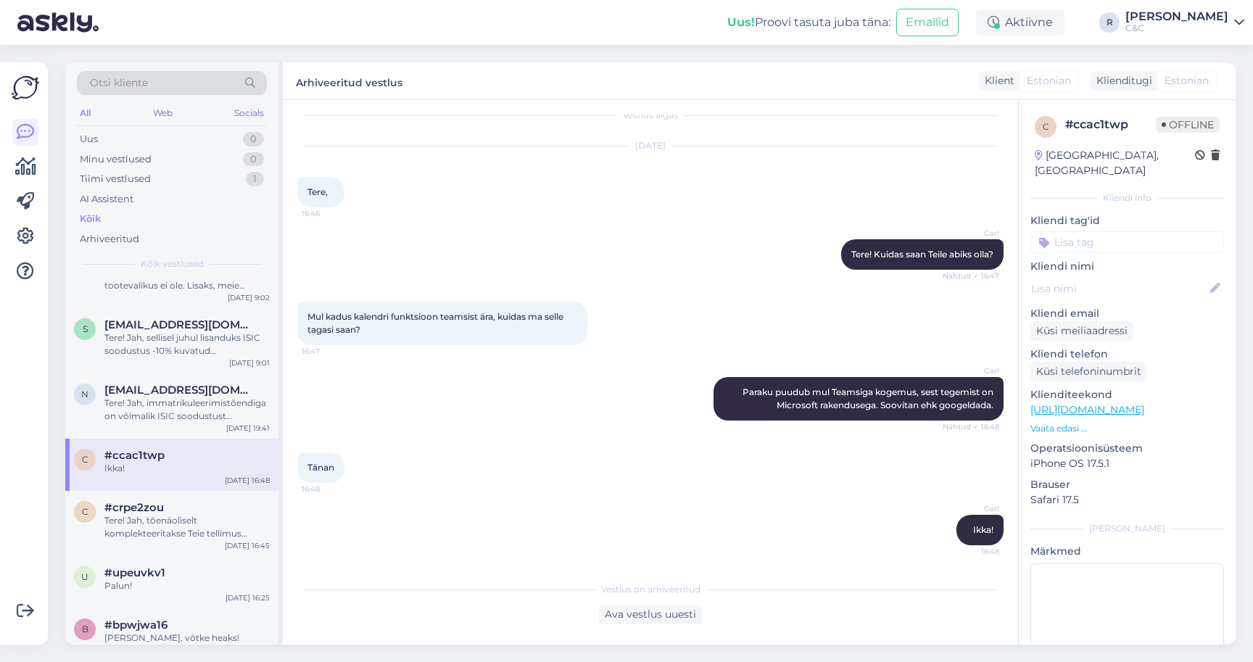
scroll to position [347, 0]
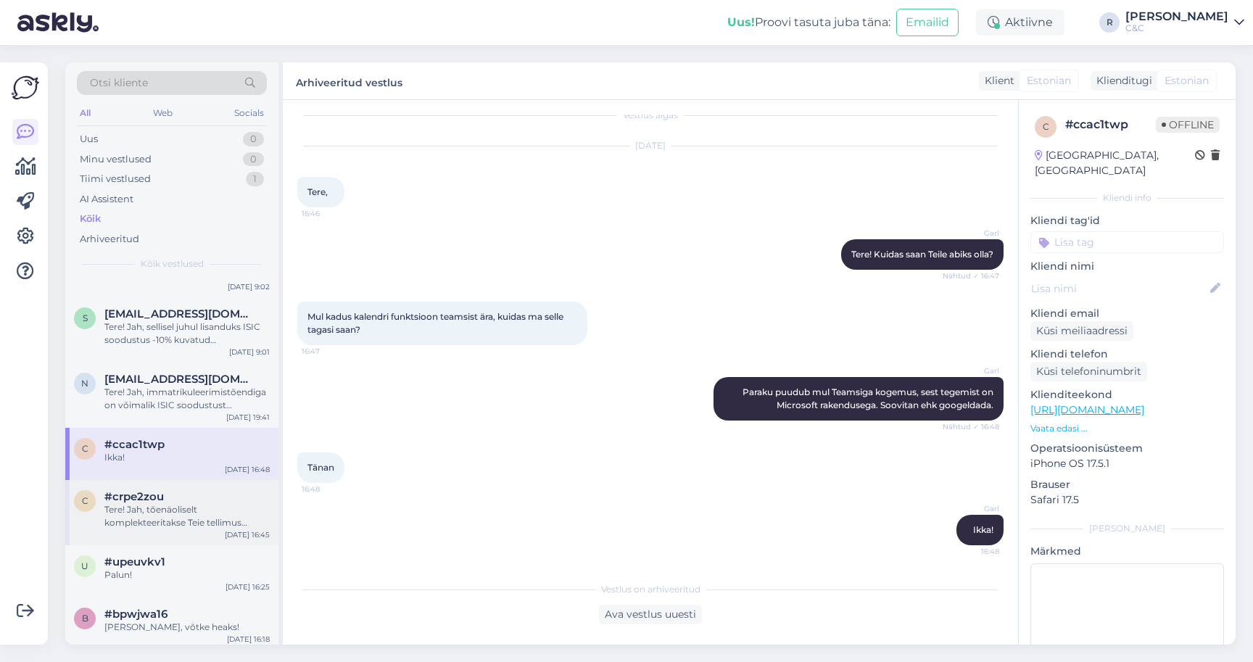
click at [199, 505] on div "Tere! Jah, tõenäoliselt komplekteeritakse Teie tellimus tänase õhtu jooksul." at bounding box center [186, 516] width 165 height 26
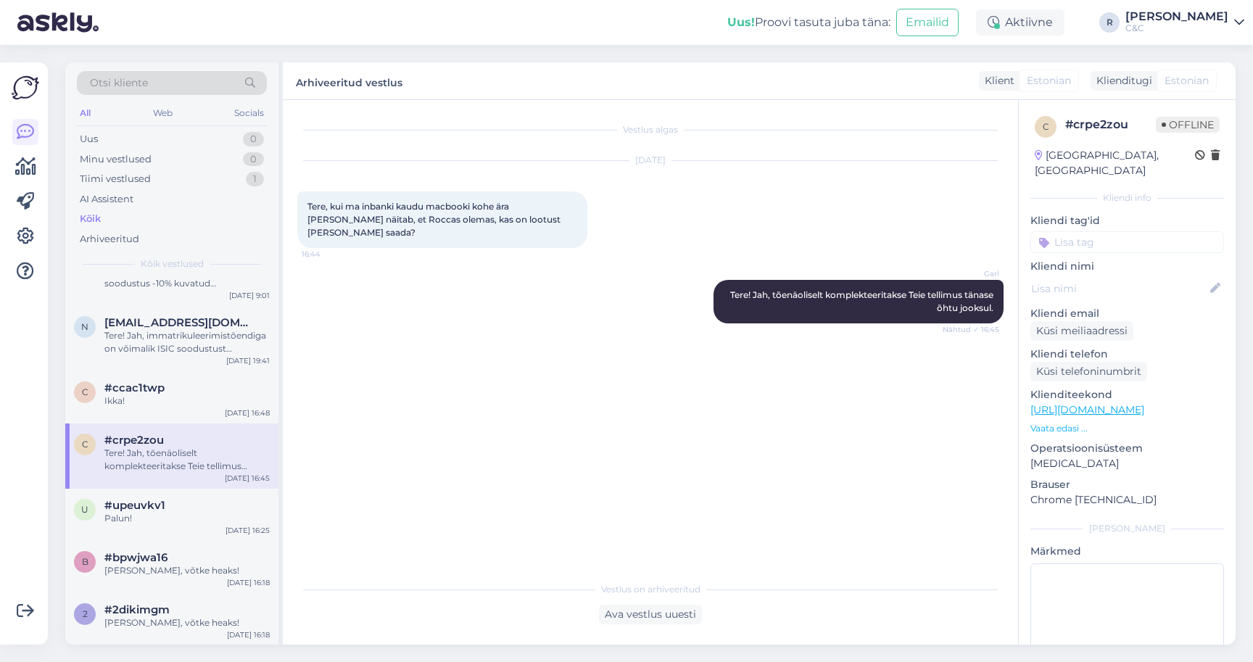
scroll to position [421, 0]
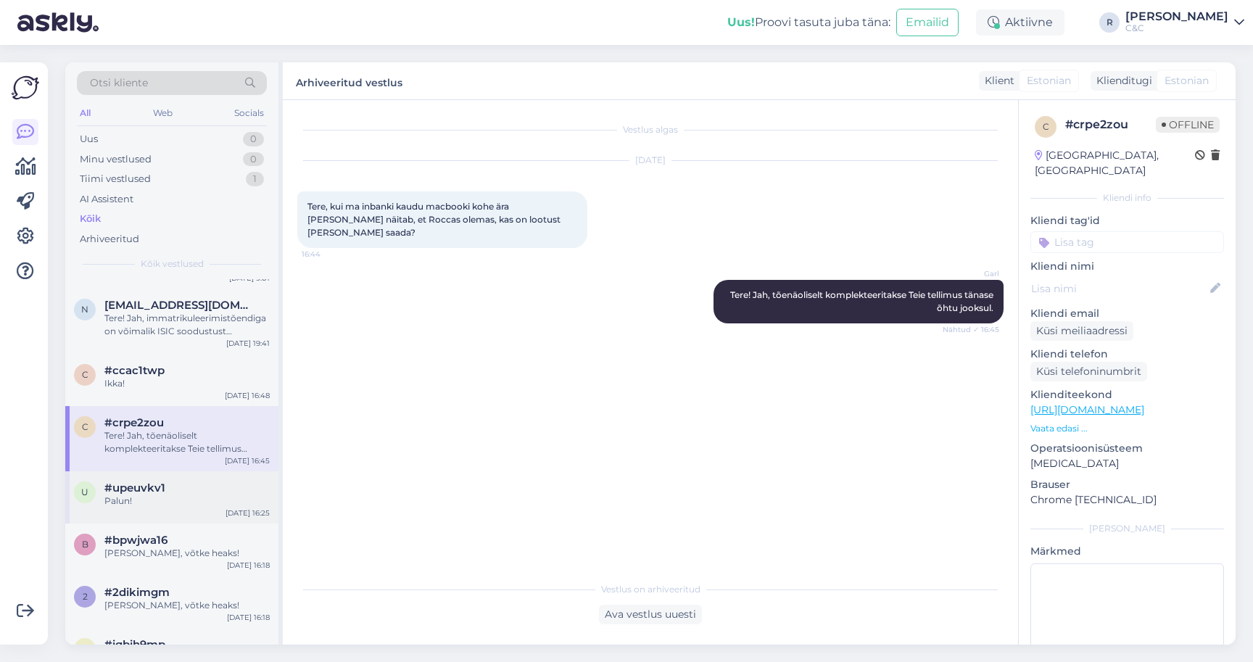
click at [199, 502] on div "Palun!" at bounding box center [186, 500] width 165 height 13
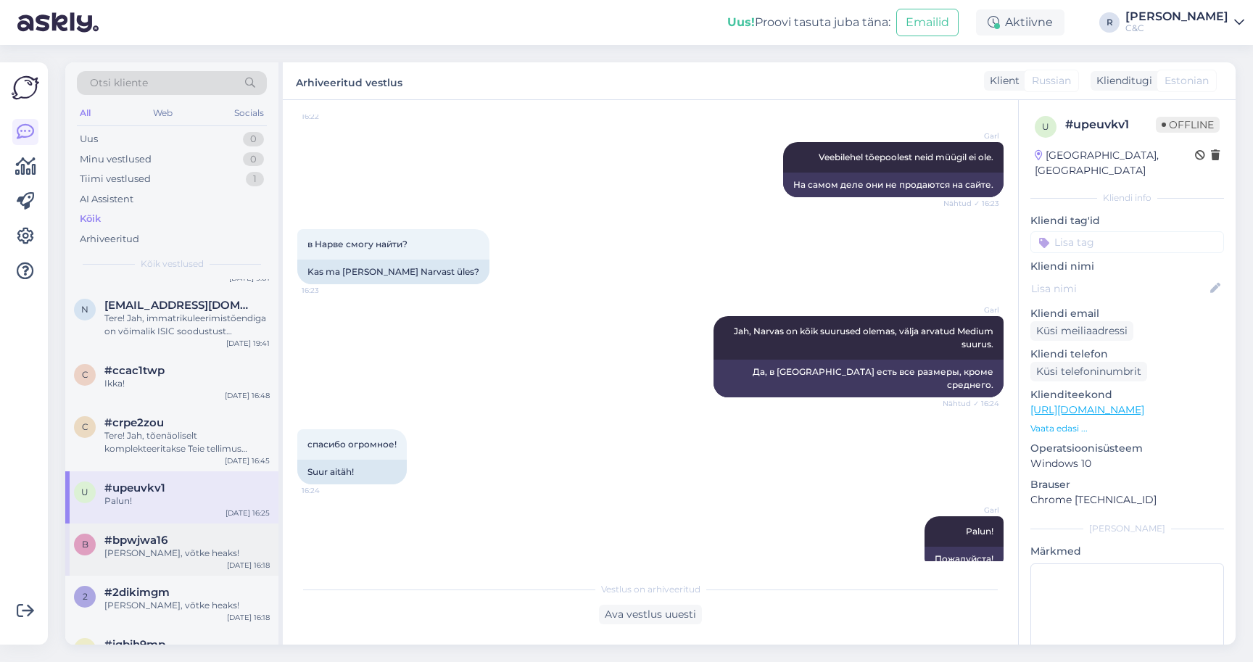
click at [194, 565] on div "b #bpwjwa16 Ikka, võtke heaks! [DATE] 16:18" at bounding box center [171, 549] width 213 height 52
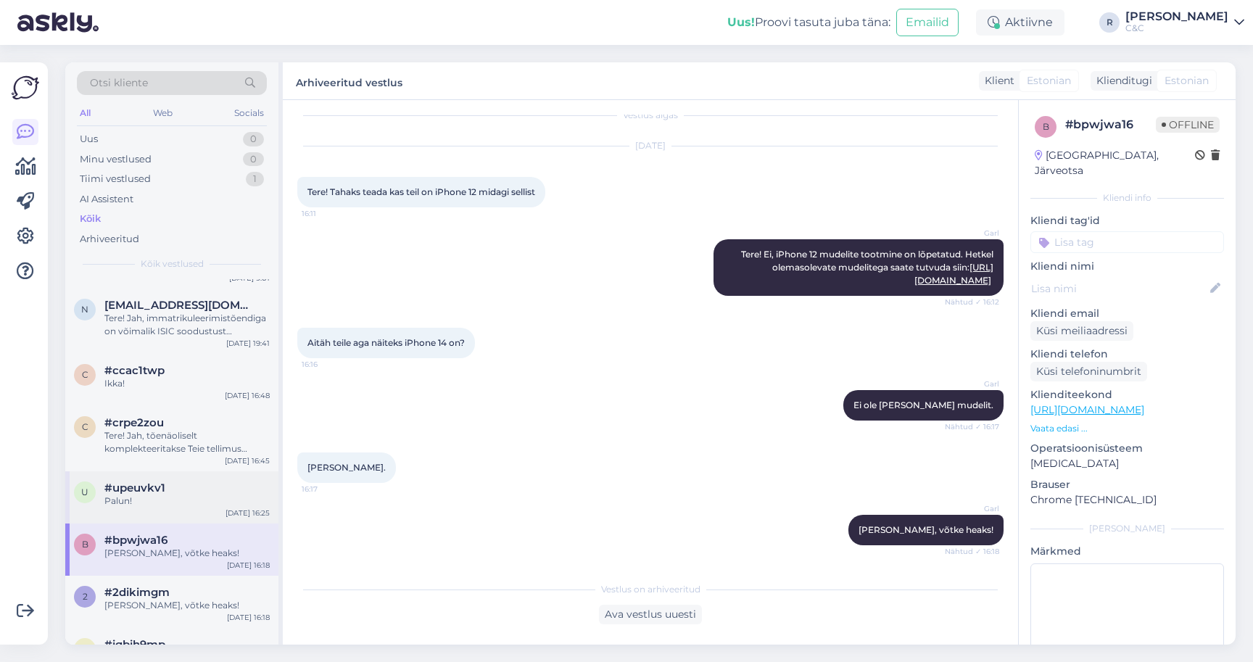
click at [199, 494] on div "Palun!" at bounding box center [186, 500] width 165 height 13
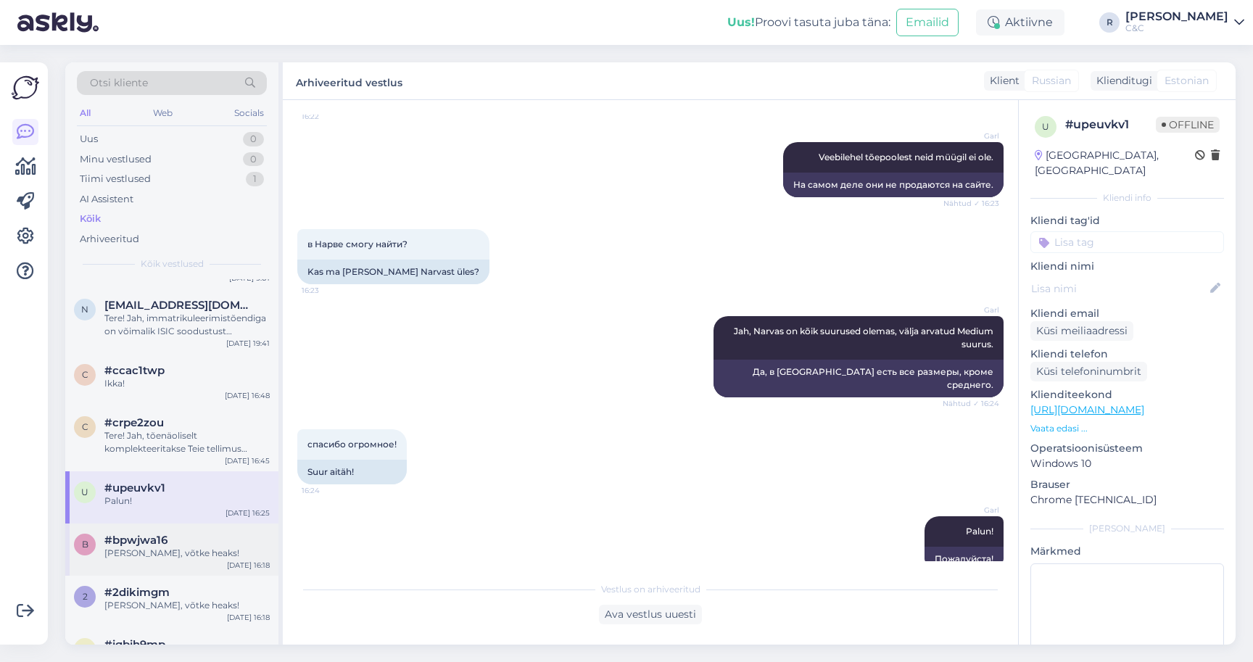
click at [196, 547] on div "[PERSON_NAME], võtke heaks!" at bounding box center [186, 553] width 165 height 13
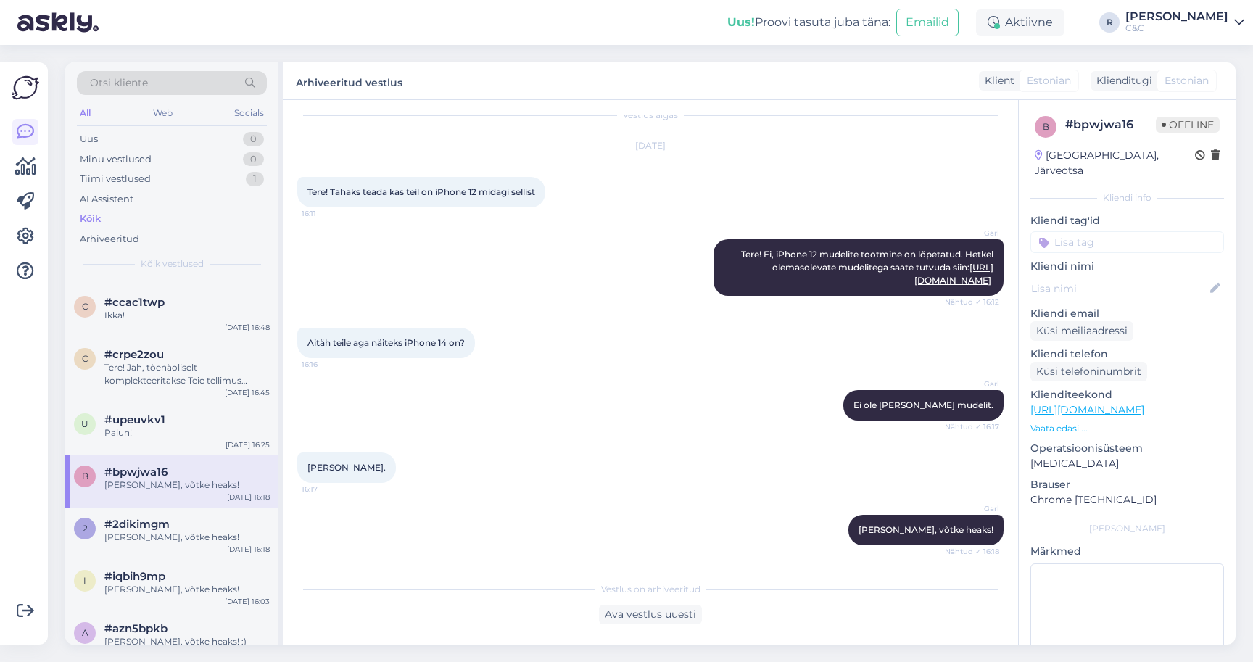
scroll to position [542, 0]
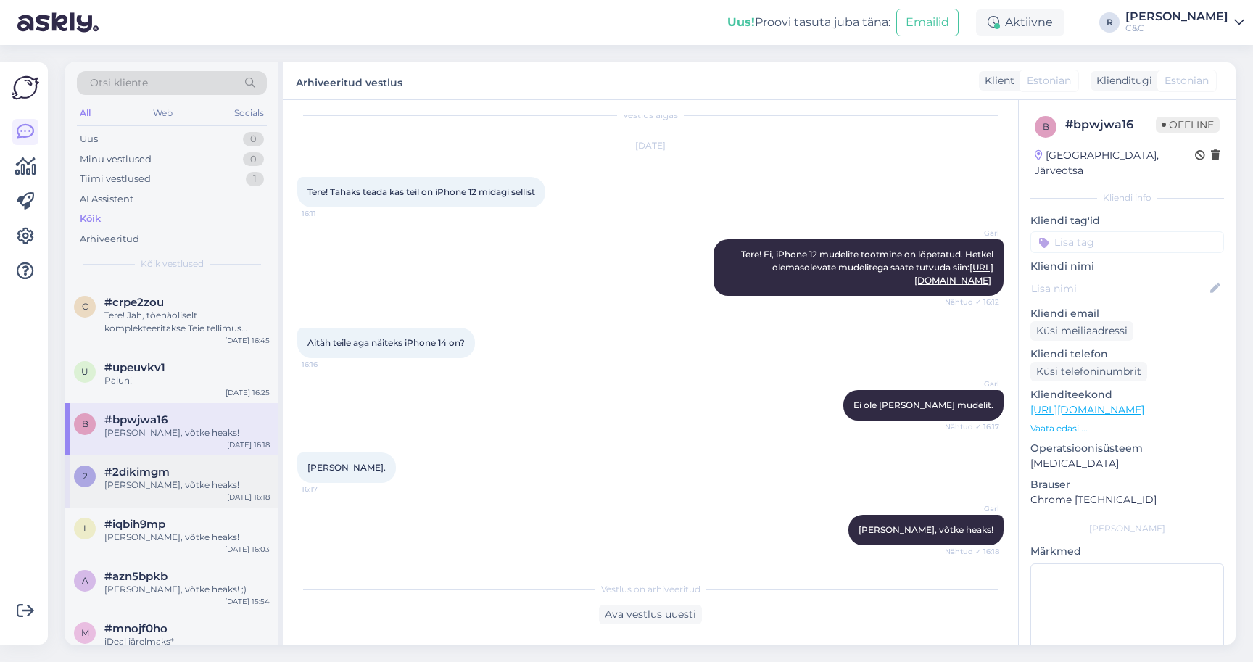
click at [199, 490] on div "2 #2dikimgm [PERSON_NAME], võtke heaks! [DATE] 16:18" at bounding box center [171, 481] width 213 height 52
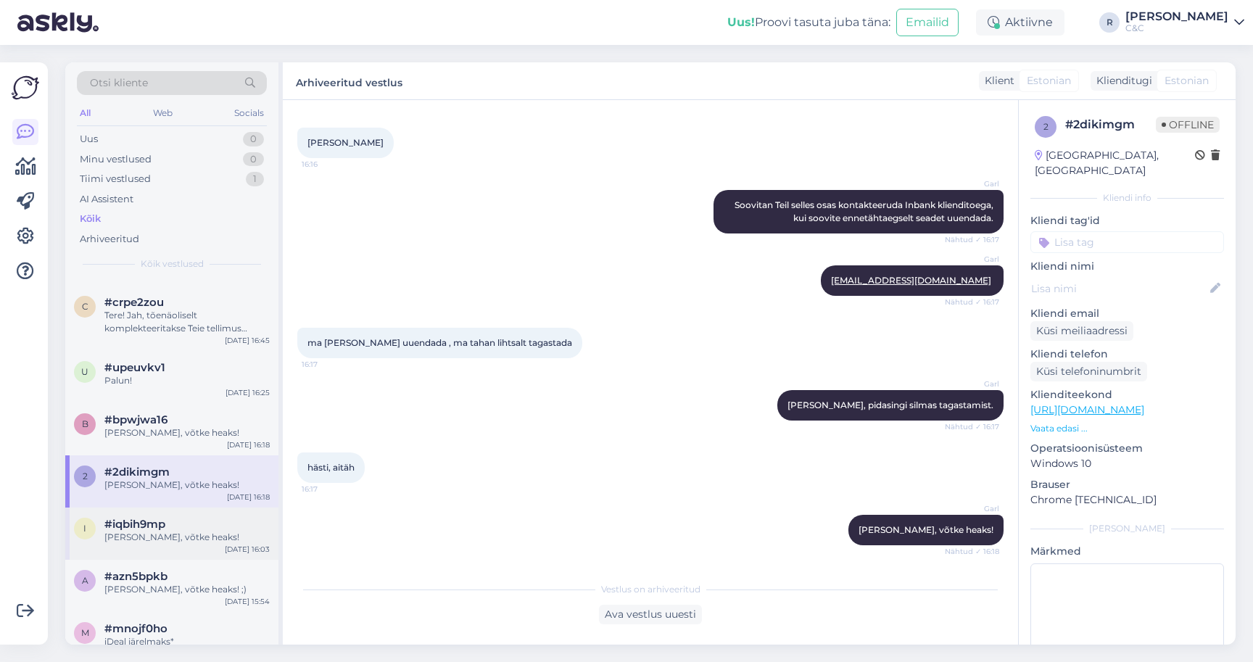
click at [191, 542] on div "i #iqbih9mp [PERSON_NAME], võtke heaks! [DATE] 16:03" at bounding box center [171, 533] width 213 height 52
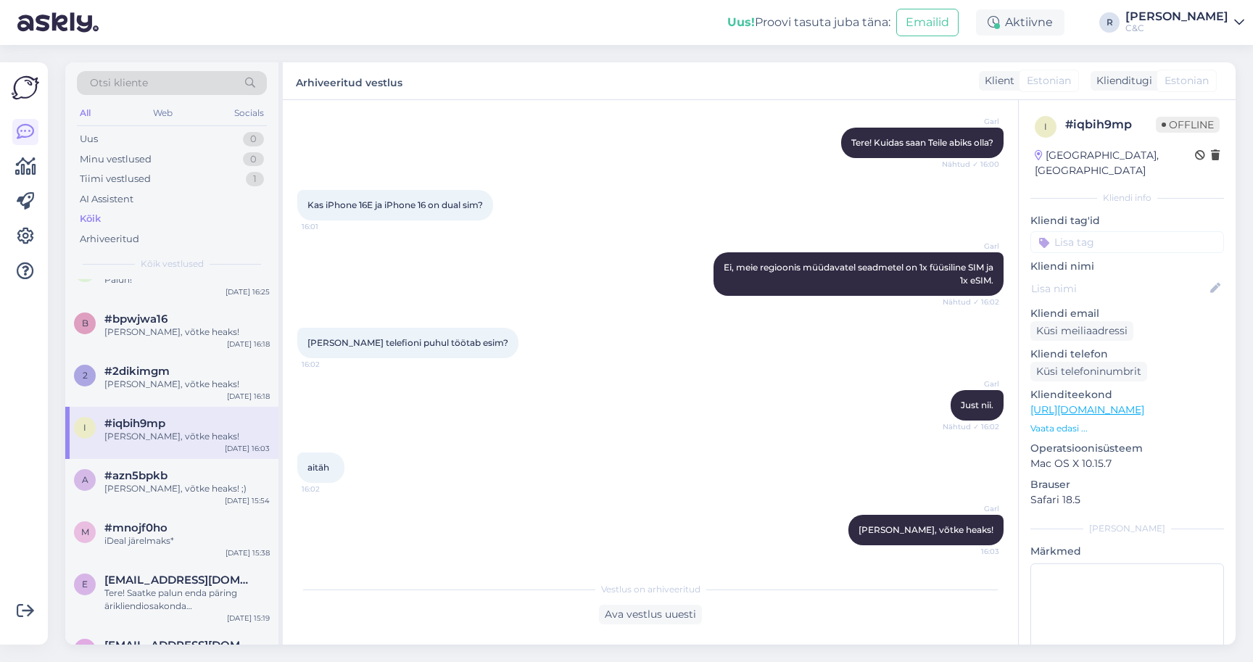
scroll to position [644, 0]
click at [179, 468] on div "#azn5bpkb" at bounding box center [186, 474] width 165 height 13
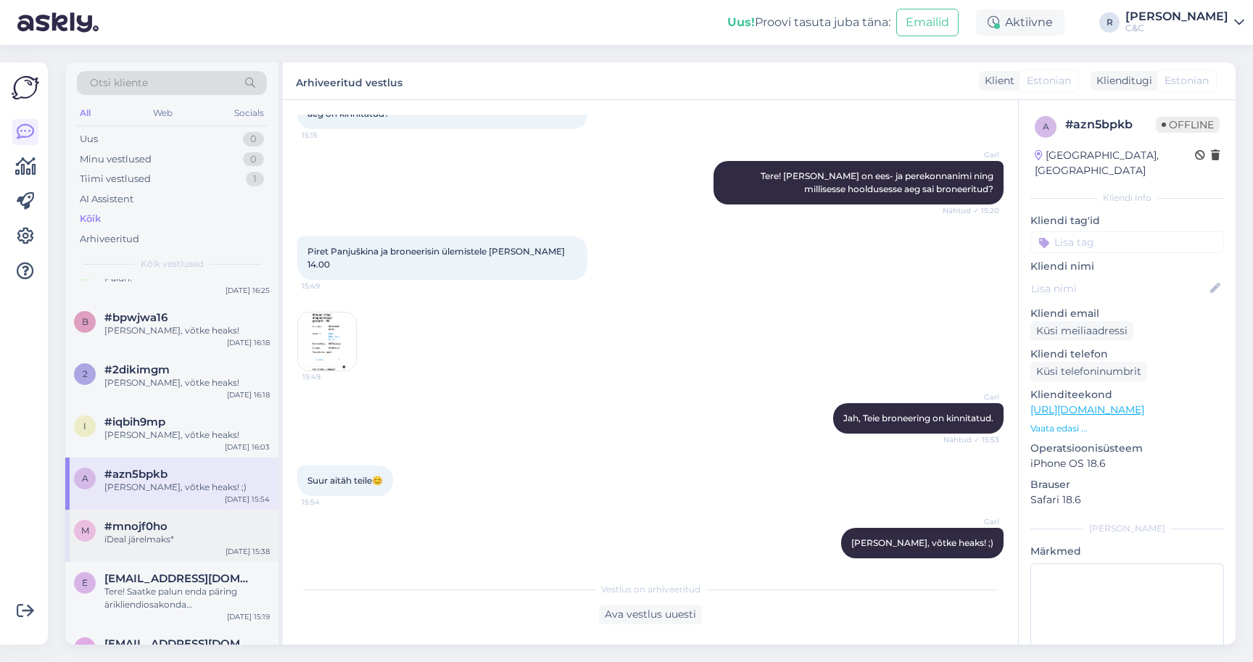
click at [179, 528] on div "#mnojf0ho" at bounding box center [186, 526] width 165 height 13
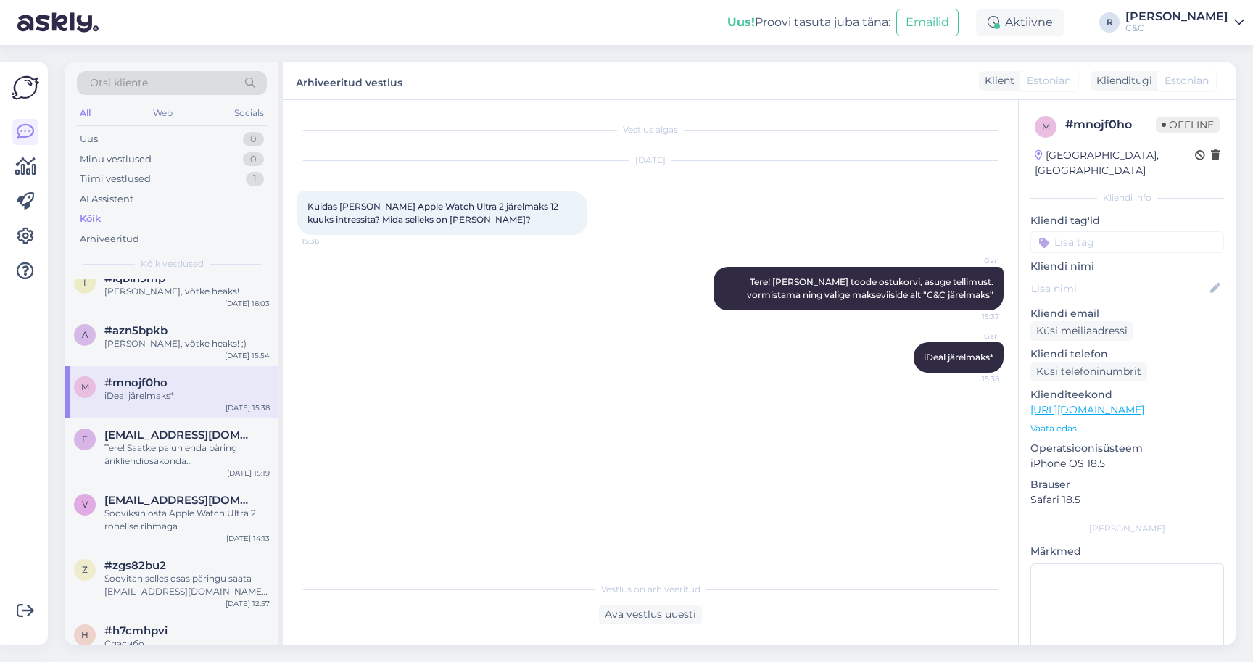
scroll to position [790, 0]
click at [200, 447] on div "Tere! Saatke palun enda päring ärikliendiosakonda [EMAIL_ADDRESS][DOMAIN_NAME]" at bounding box center [186, 452] width 165 height 26
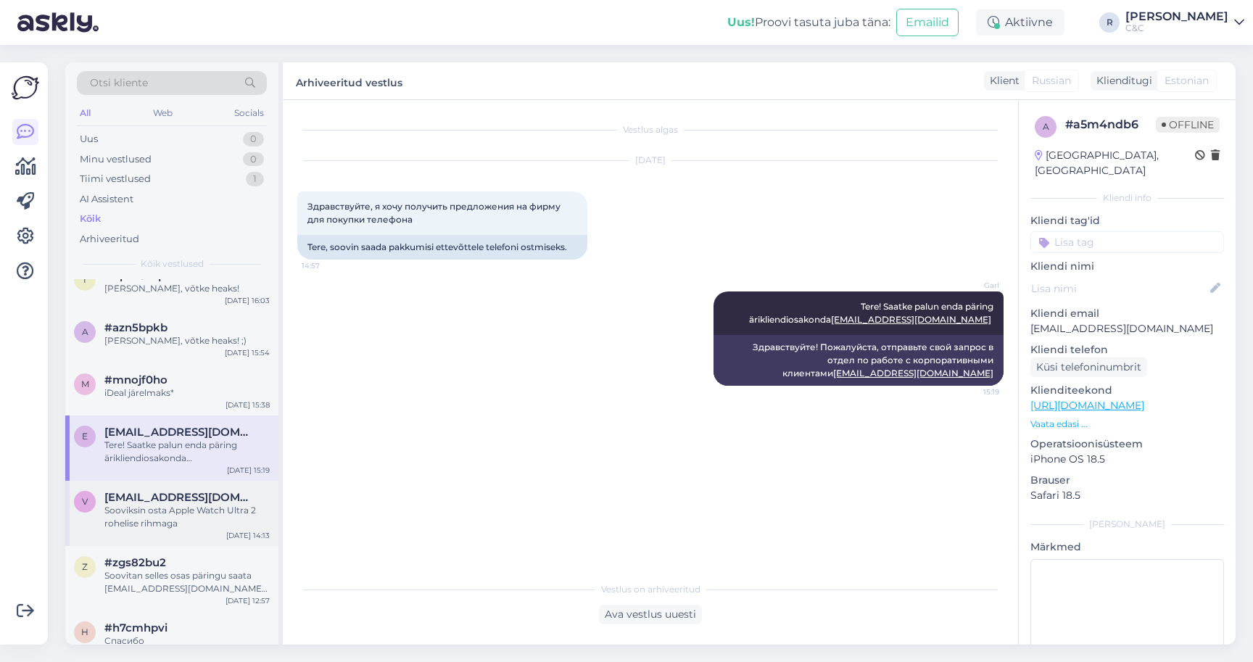
click at [190, 512] on div "Sooviksin osta Apple Watch Ultra 2 rohelise rihmaga" at bounding box center [186, 517] width 165 height 26
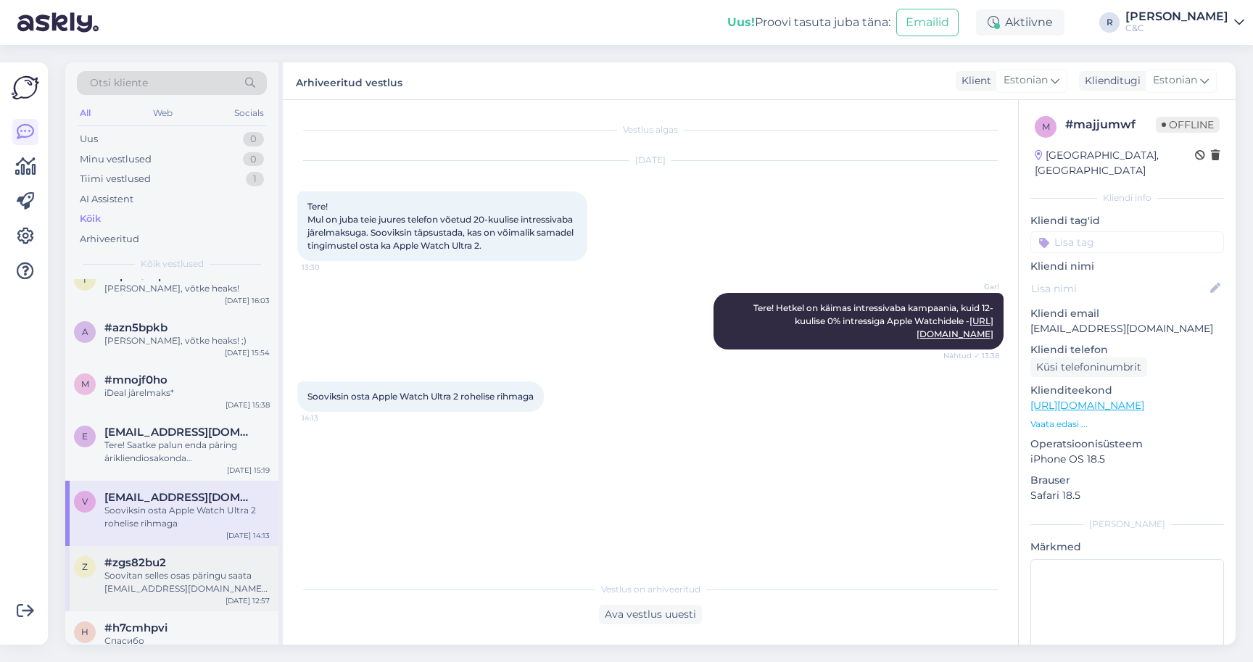
click at [183, 561] on div "#zgs82bu2" at bounding box center [186, 562] width 165 height 13
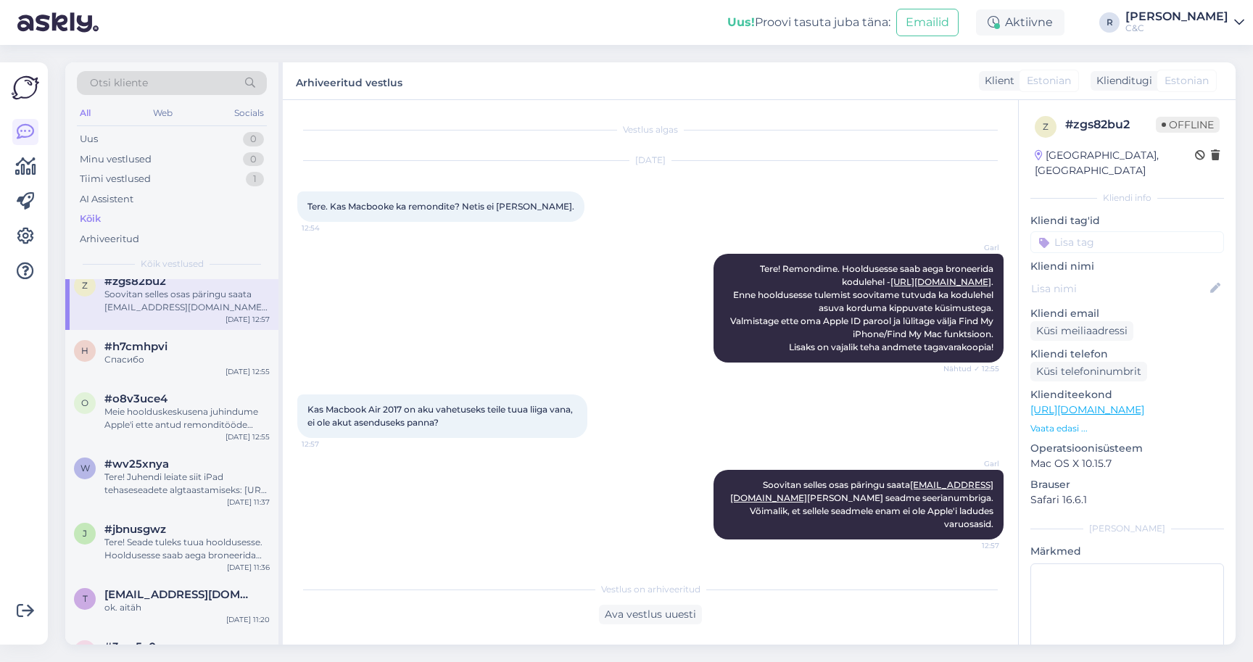
scroll to position [1087, 0]
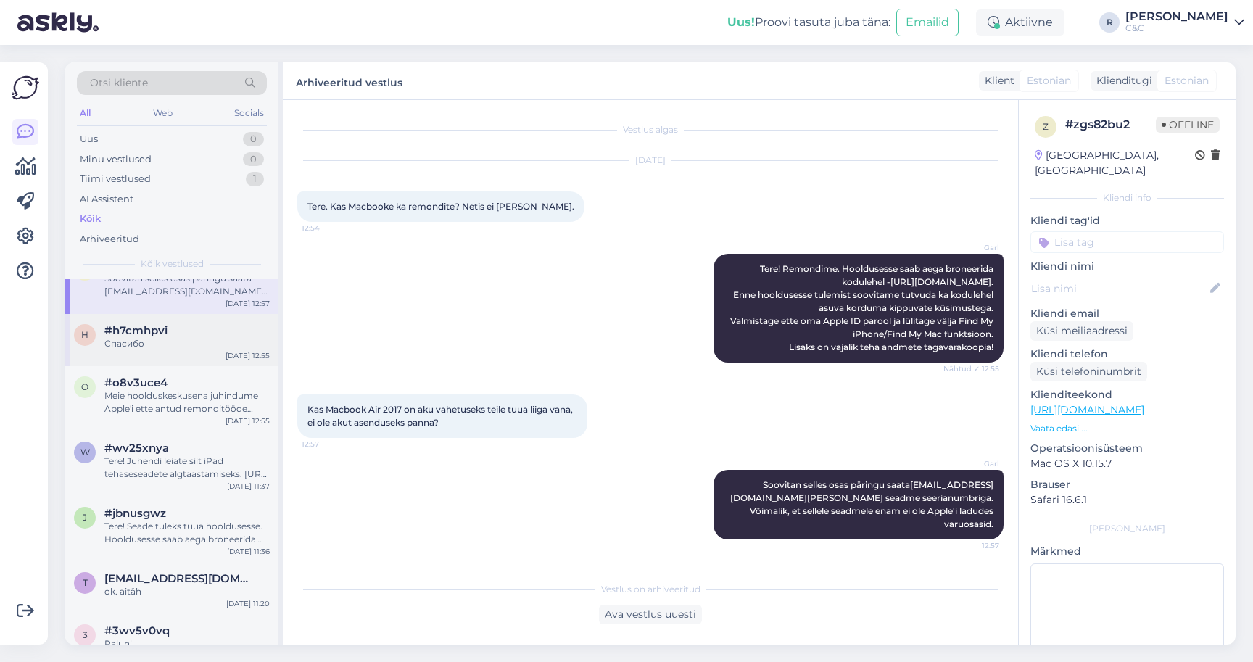
click at [159, 337] on div "Спасибо" at bounding box center [186, 343] width 165 height 13
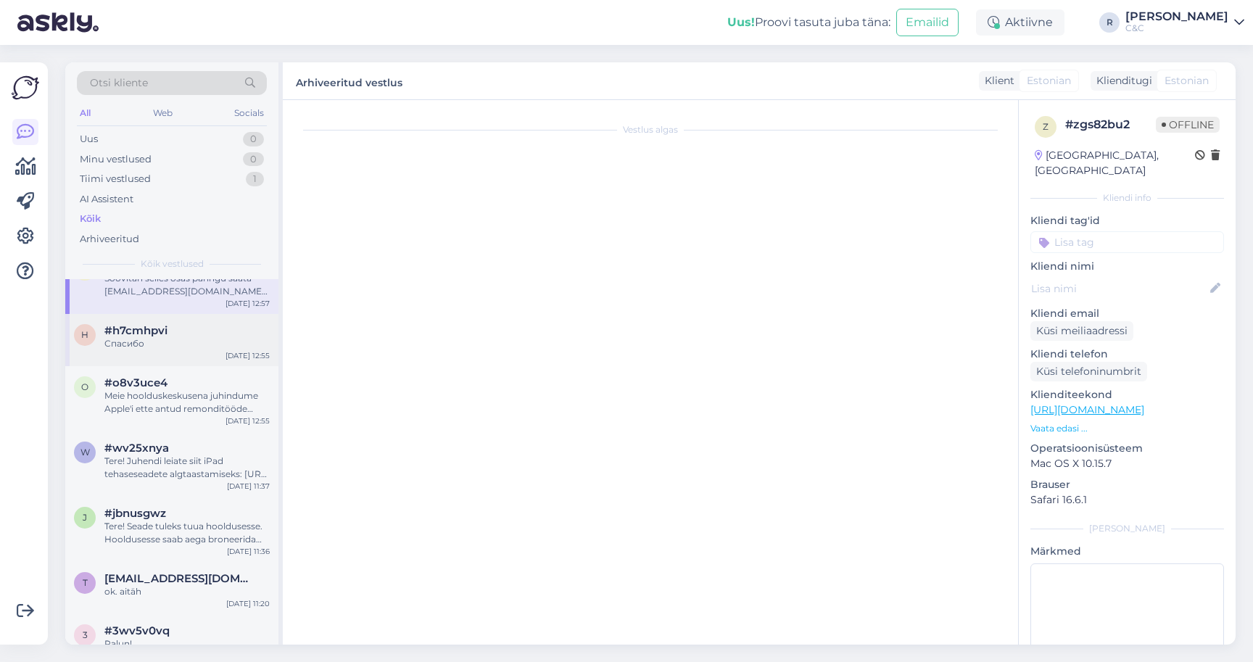
scroll to position [1002, 0]
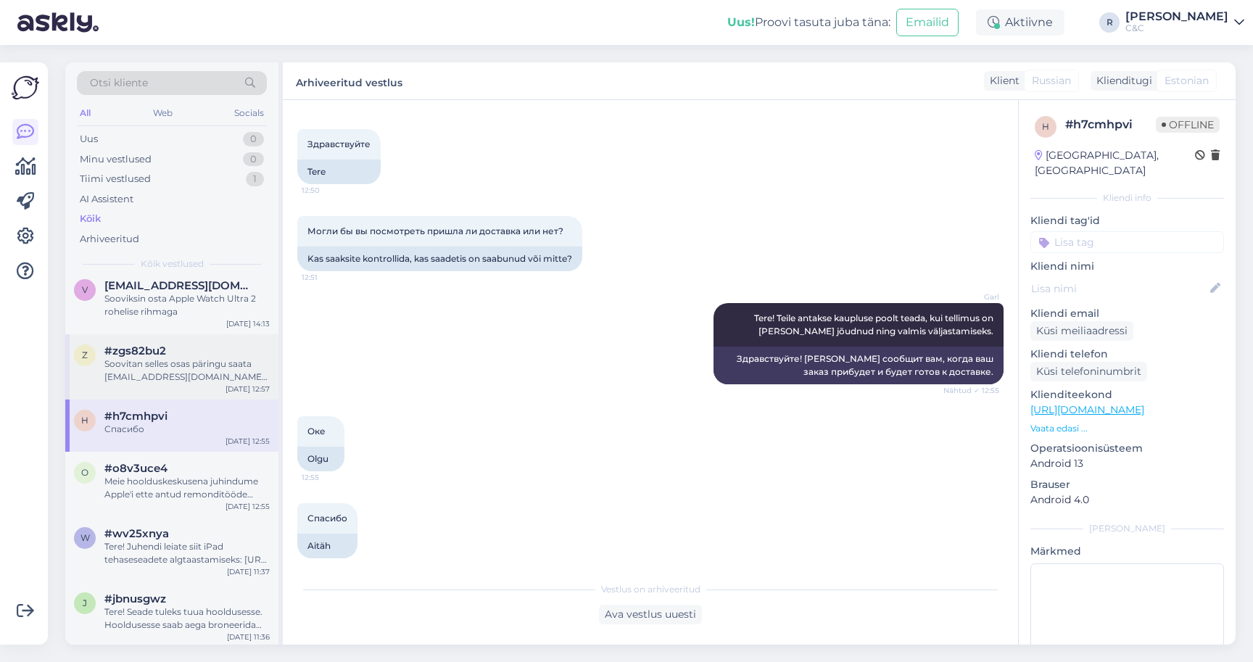
click at [159, 336] on div "z #zgs82bu2 Soovitan selles osas päringu saata [EMAIL_ADDRESS][DOMAIN_NAME] [PE…" at bounding box center [171, 366] width 213 height 65
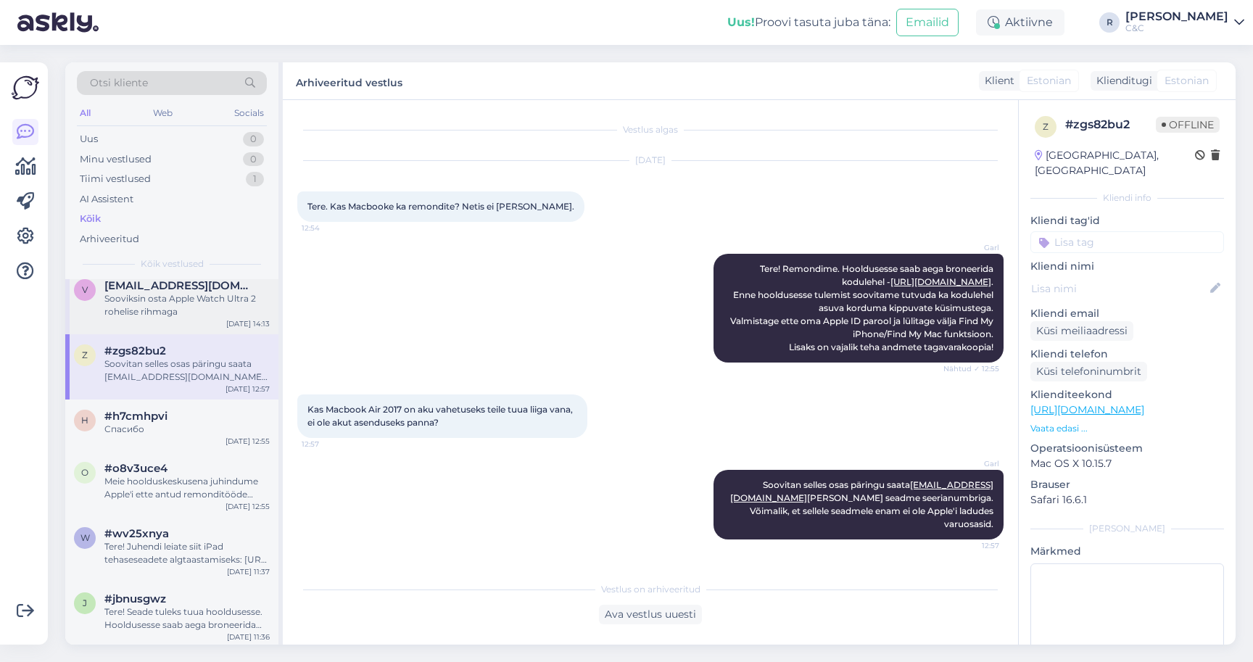
click at [188, 295] on div "Sooviksin osta Apple Watch Ultra 2 rohelise rihmaga" at bounding box center [186, 305] width 165 height 26
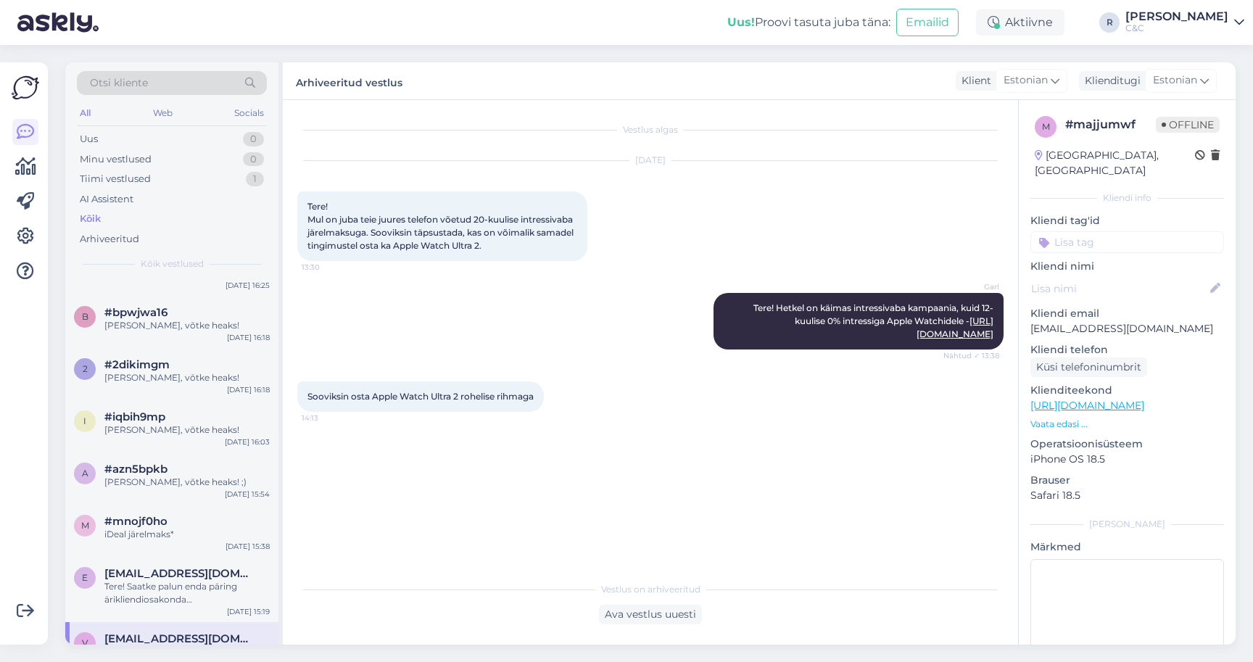
scroll to position [435, 0]
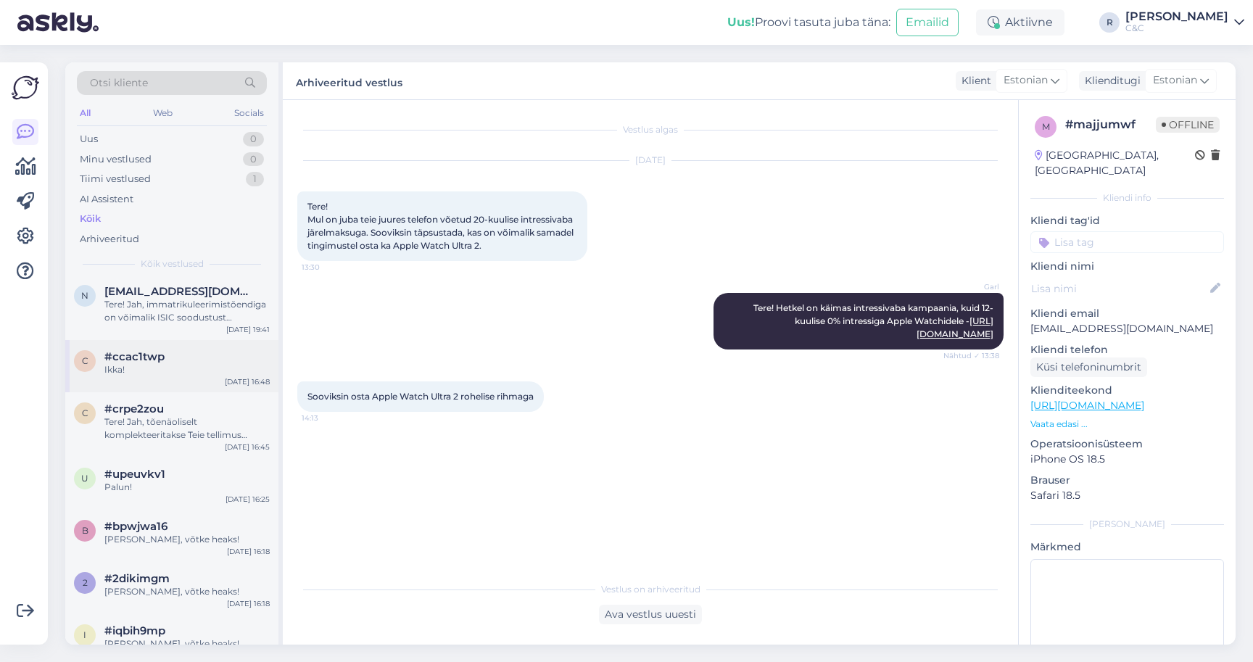
click at [172, 357] on div "#ccac1twp" at bounding box center [186, 356] width 165 height 13
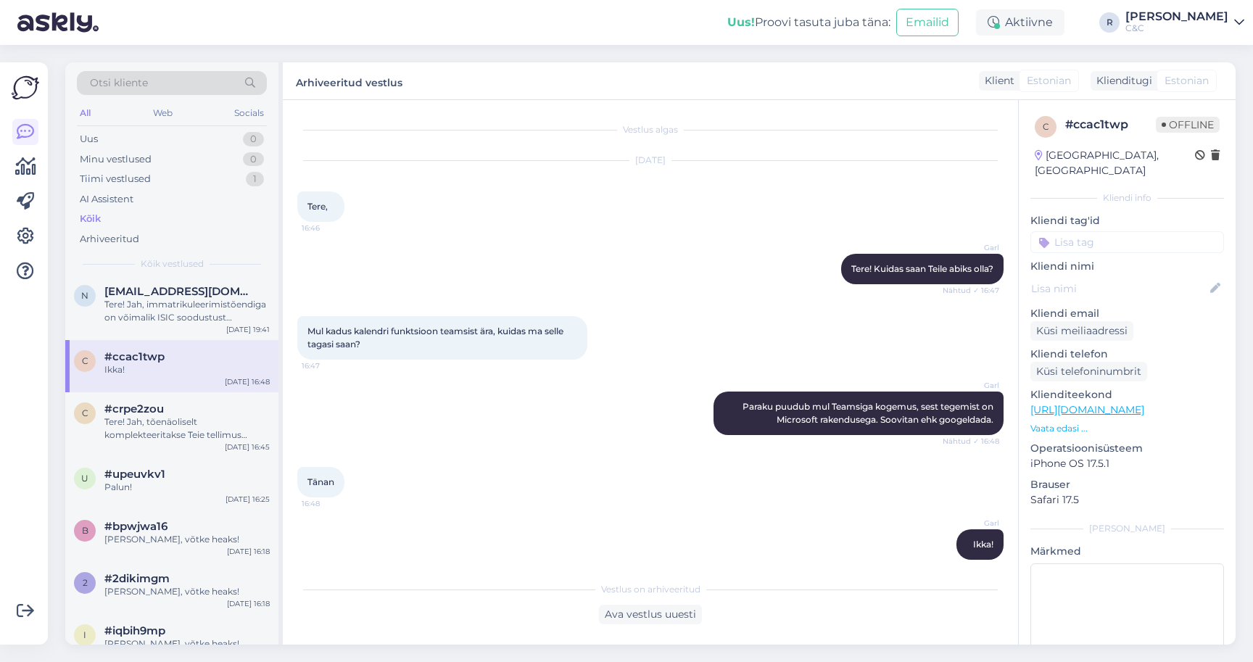
scroll to position [14, 0]
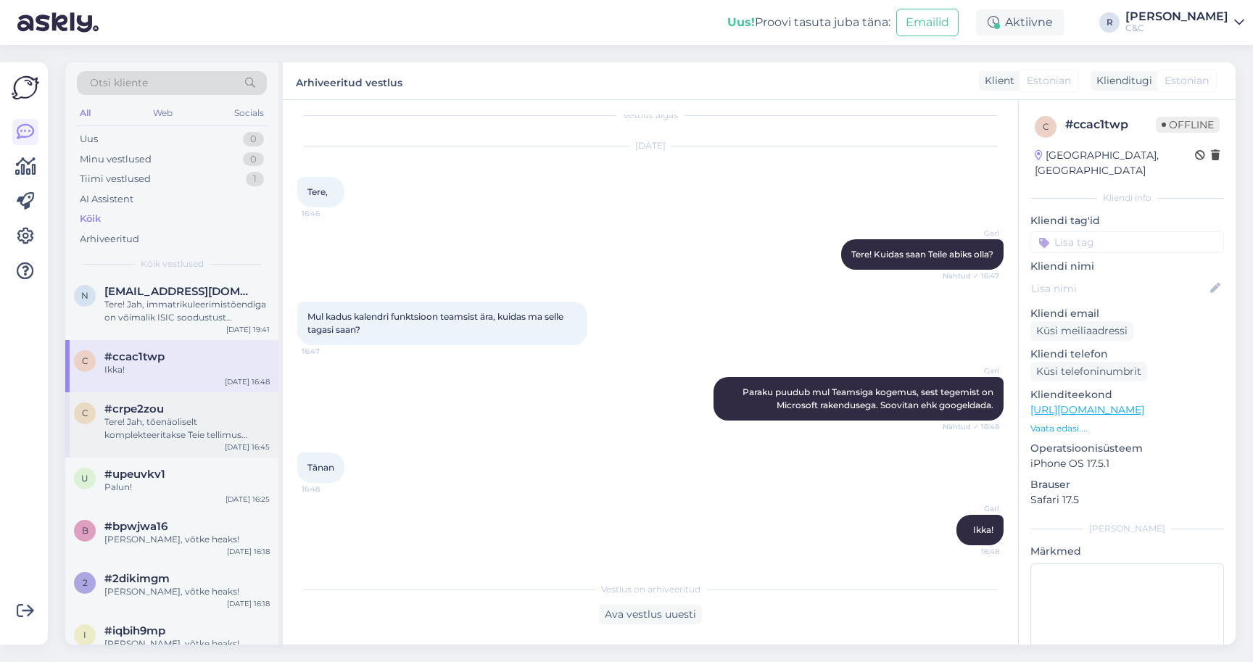
click at [194, 413] on div "#crpe2zou" at bounding box center [186, 408] width 165 height 13
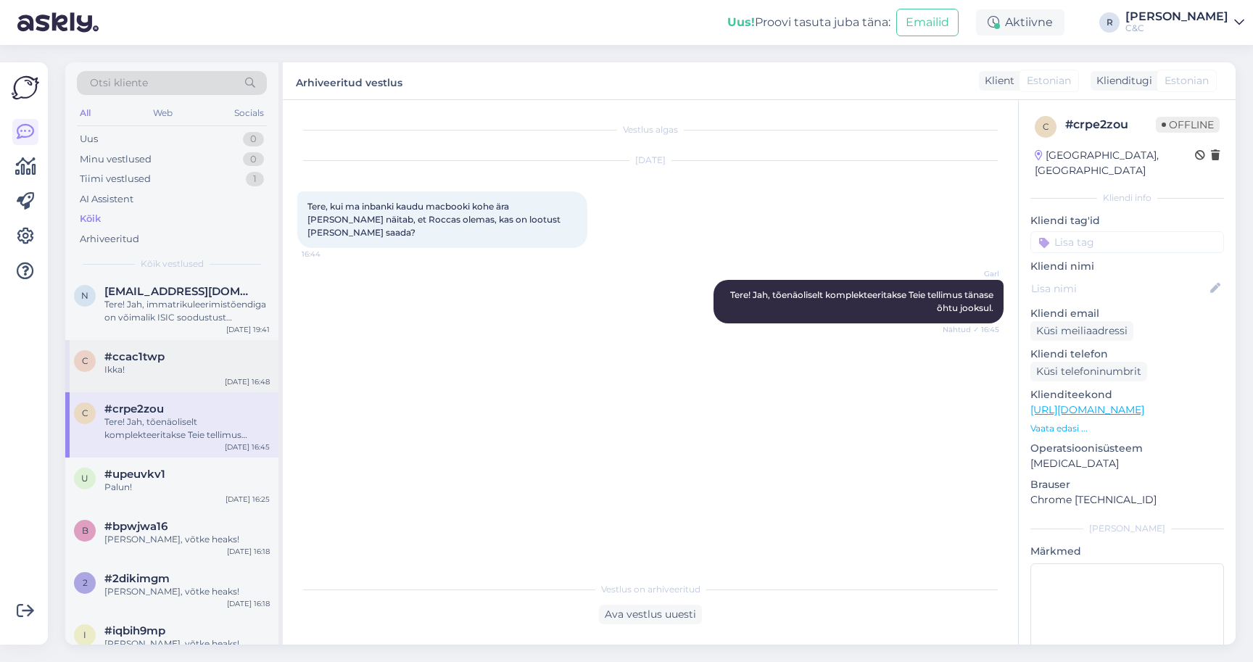
click at [206, 359] on div "#ccac1twp" at bounding box center [186, 356] width 165 height 13
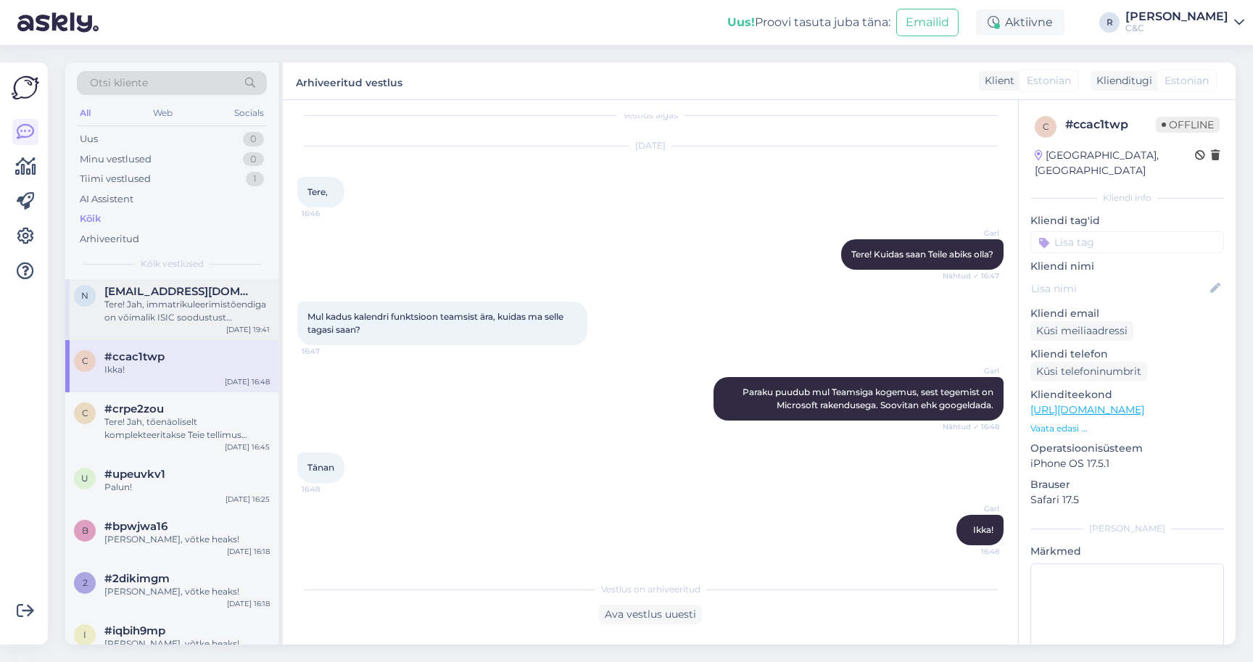
click at [204, 317] on div "Tere! Jah, immatrikuleerimistõendiga on võimalik ISIC soodustust rakendada. Sel…" at bounding box center [186, 311] width 165 height 26
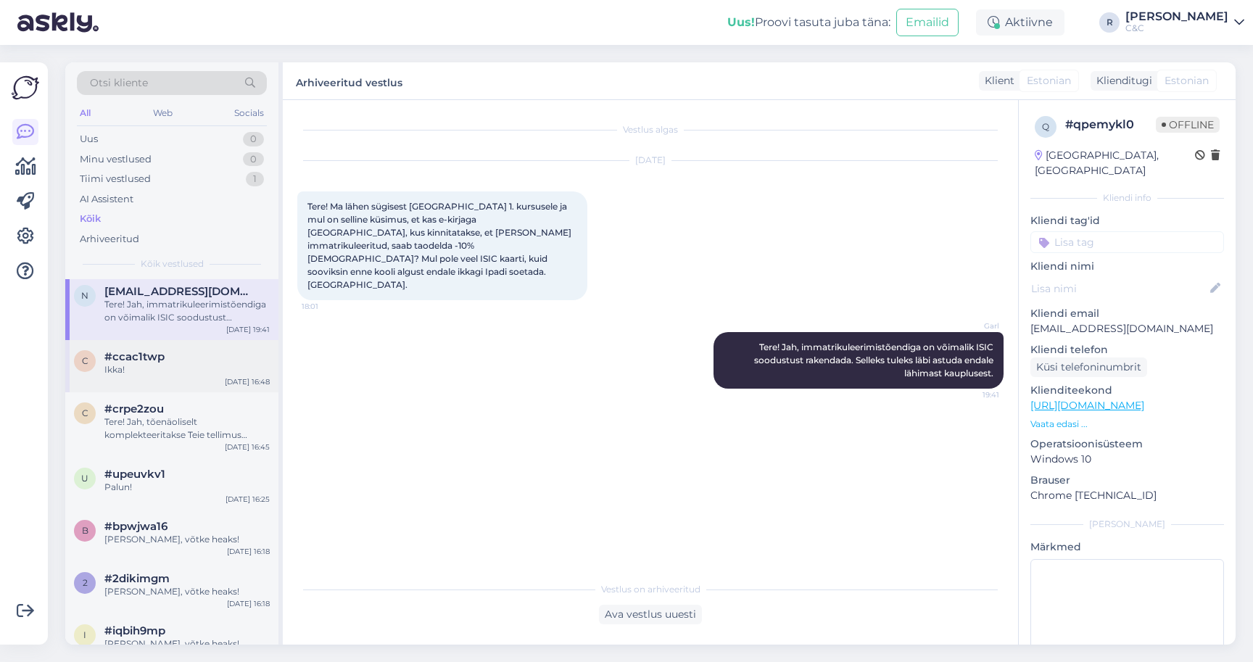
click at [204, 354] on div "#ccac1twp" at bounding box center [186, 356] width 165 height 13
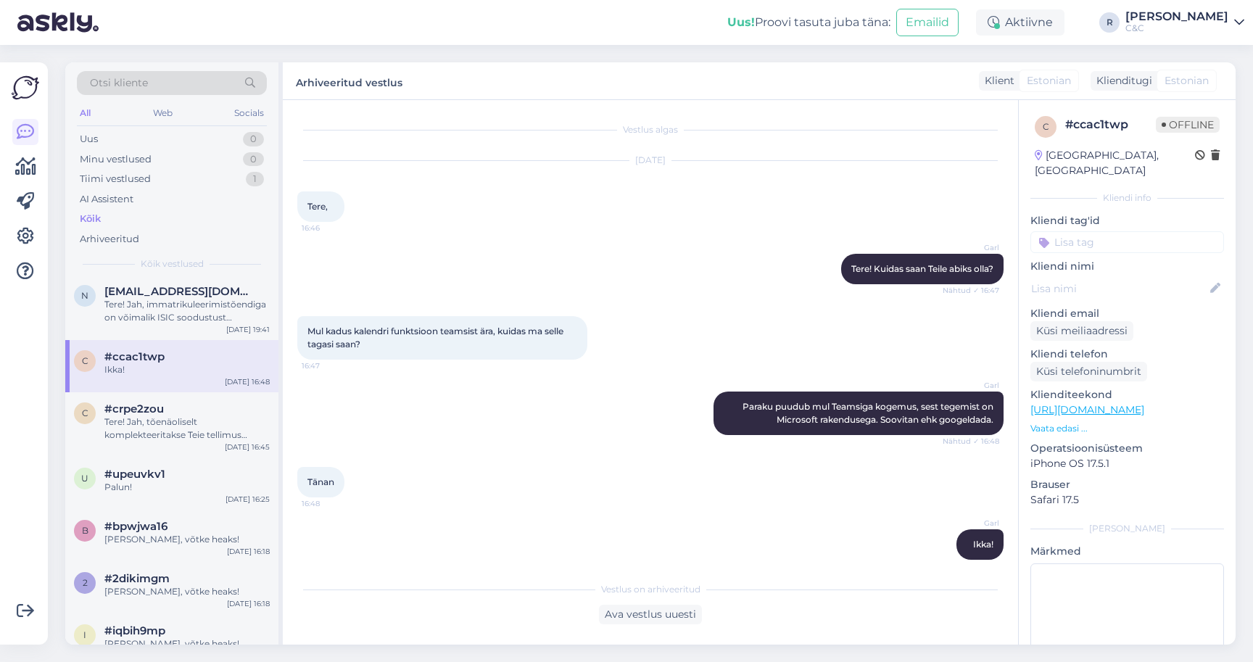
scroll to position [14, 0]
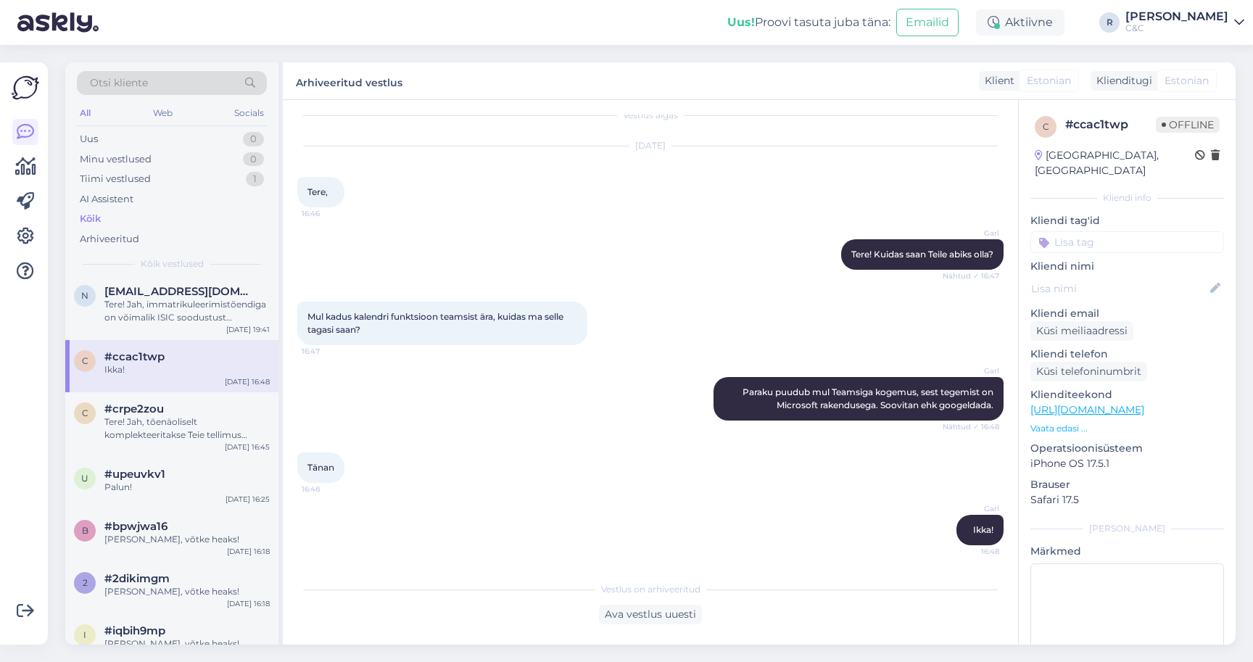
click at [203, 385] on div "c #ccac1twp Ikka! [DATE] 16:48" at bounding box center [171, 366] width 213 height 52
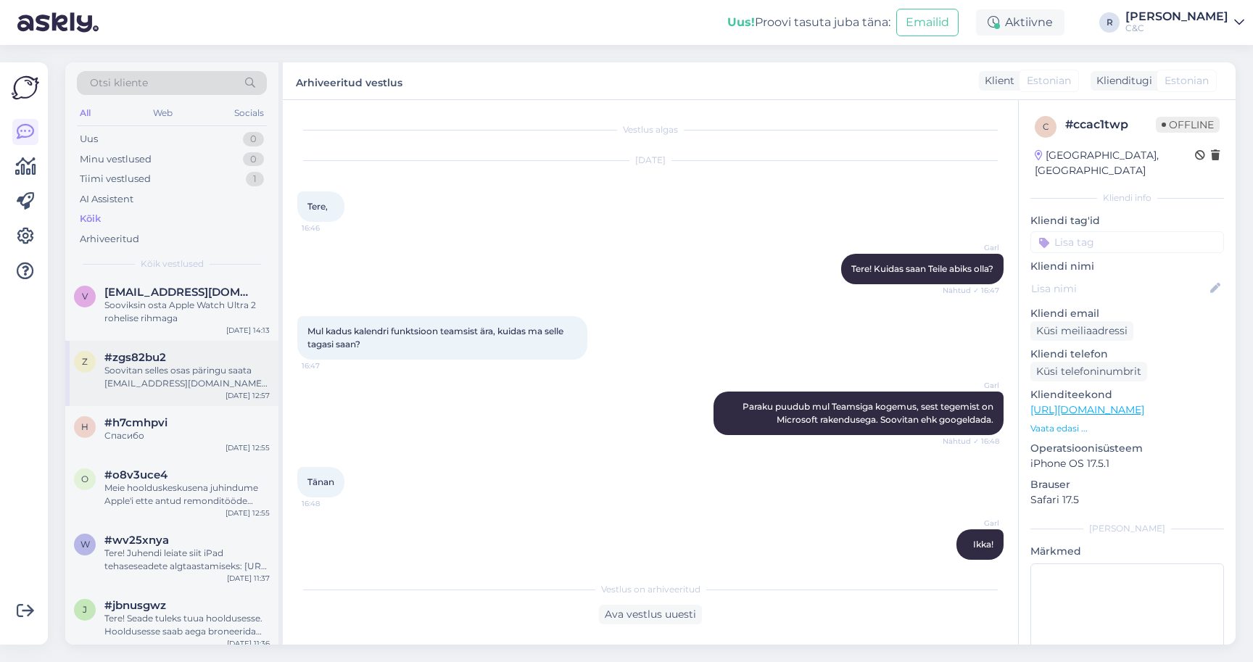
scroll to position [1028, 0]
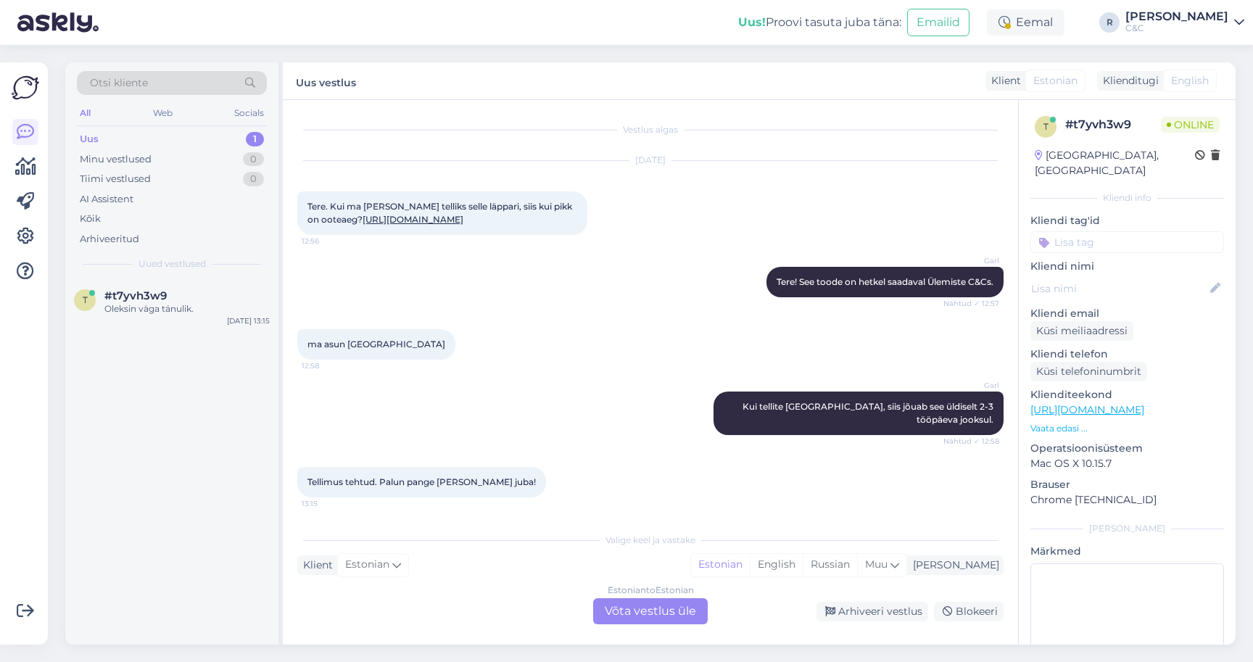
scroll to position [103, 0]
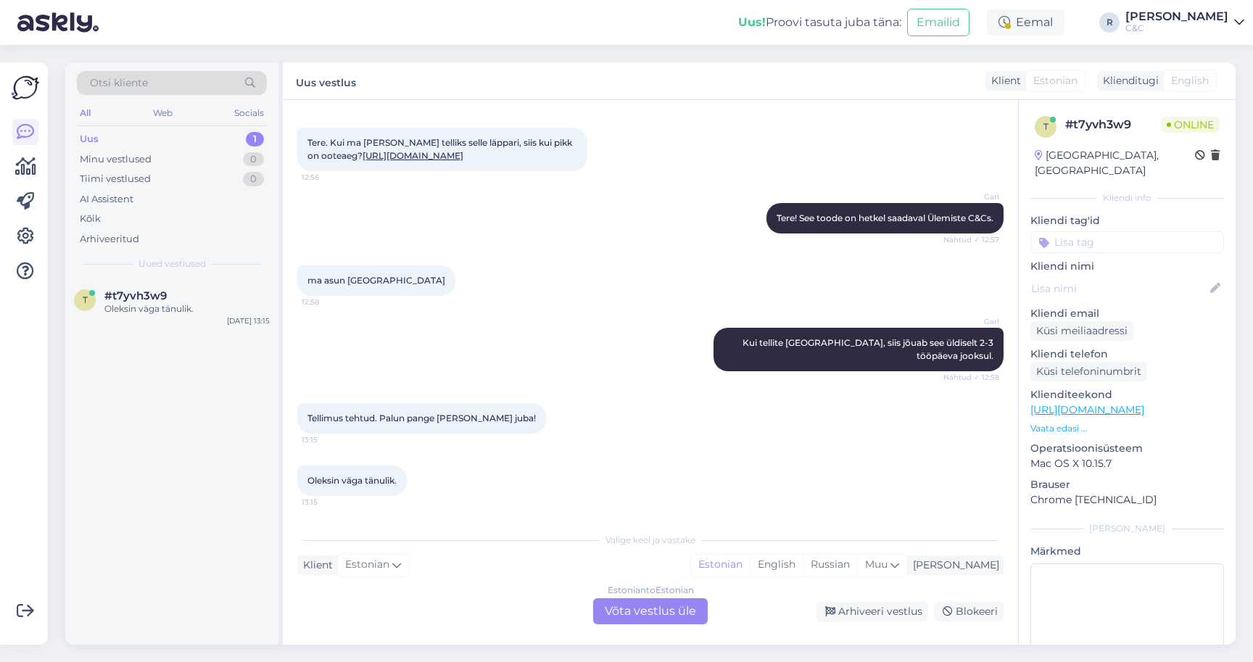
click at [618, 616] on div "Estonian to Estonian Võta vestlus üle" at bounding box center [650, 611] width 115 height 26
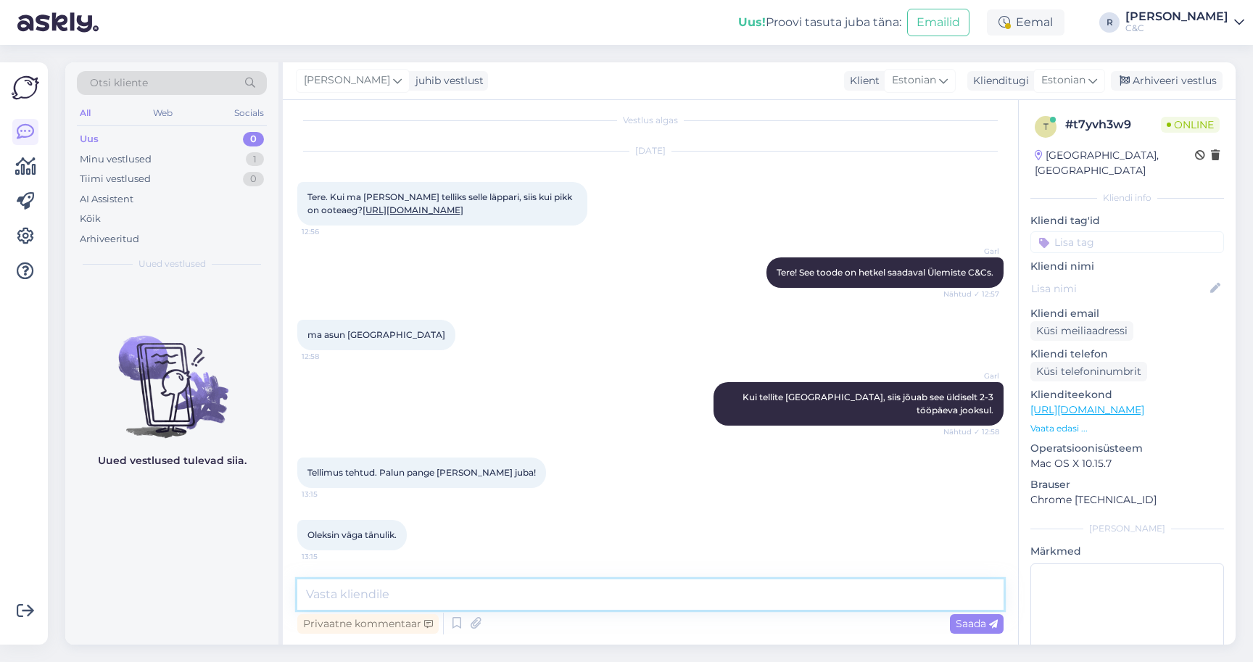
click at [547, 597] on textarea at bounding box center [650, 594] width 706 height 30
click at [463, 215] on link "https://www.shop.cec.ee/macbook-pro-14-2024-apple-m4-max?color=251&erply_storag…" at bounding box center [412, 209] width 101 height 11
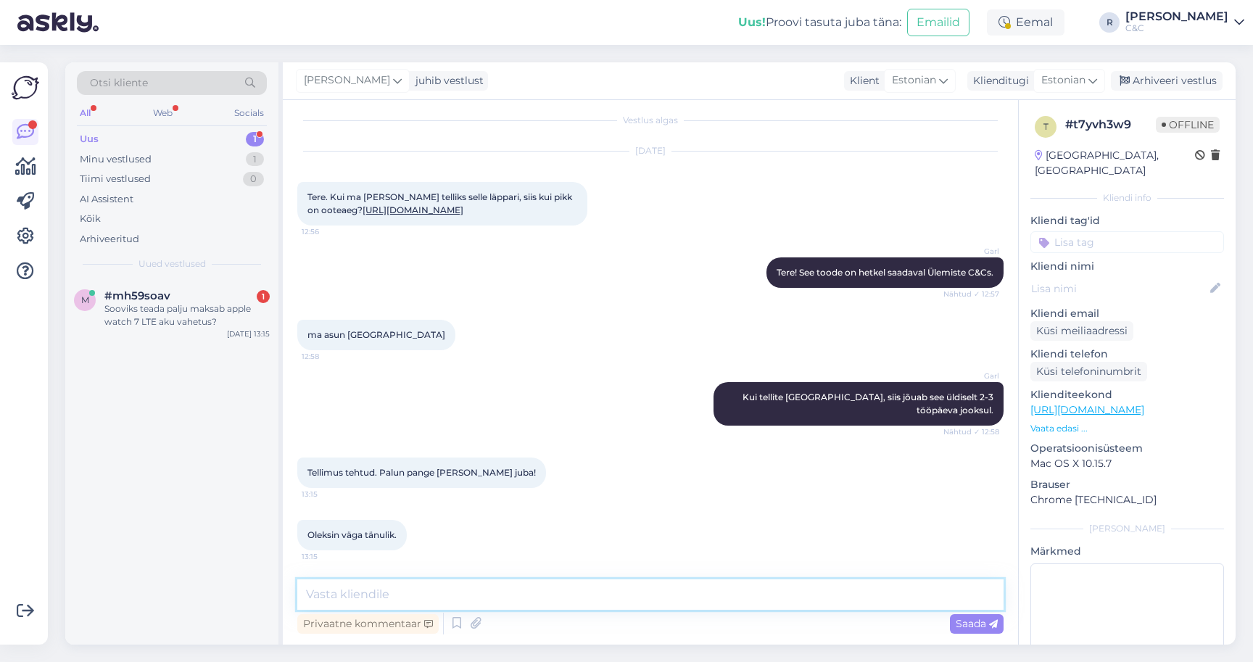
click at [464, 599] on textarea at bounding box center [650, 594] width 706 height 30
click at [216, 311] on div "Sooviks teada palju maksab apple watch 7 LTE aku vahetus?" at bounding box center [186, 315] width 165 height 26
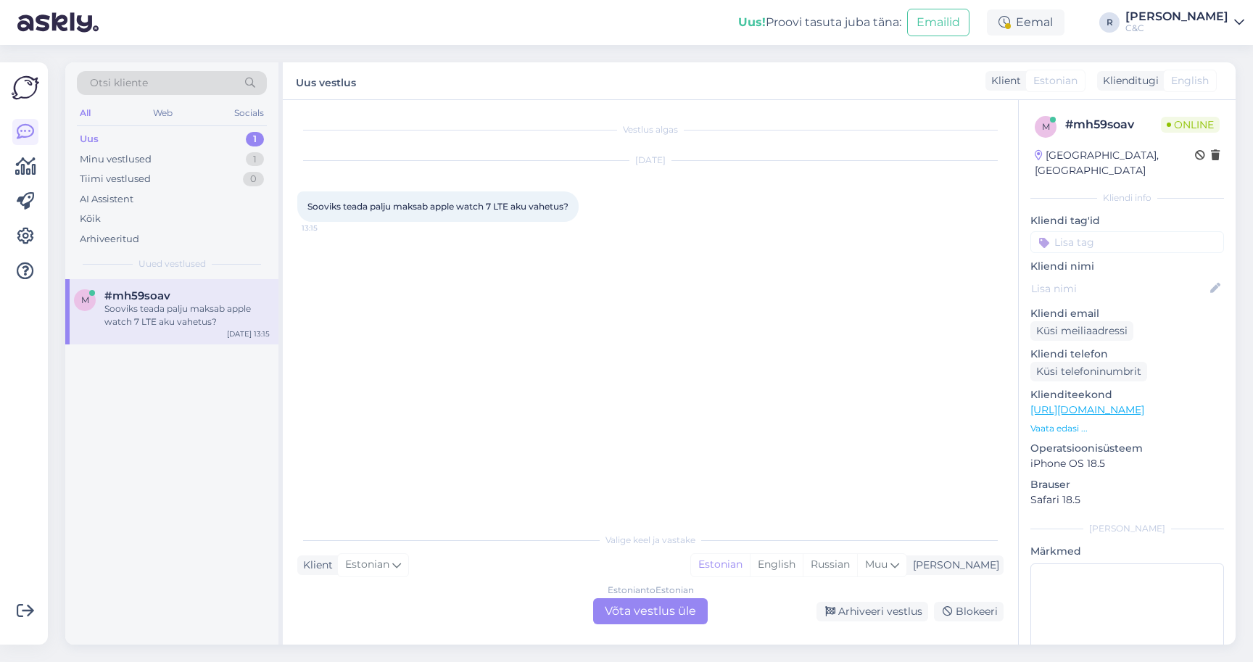
click at [685, 619] on div "Estonian to Estonian Võta vestlus üle" at bounding box center [650, 611] width 115 height 26
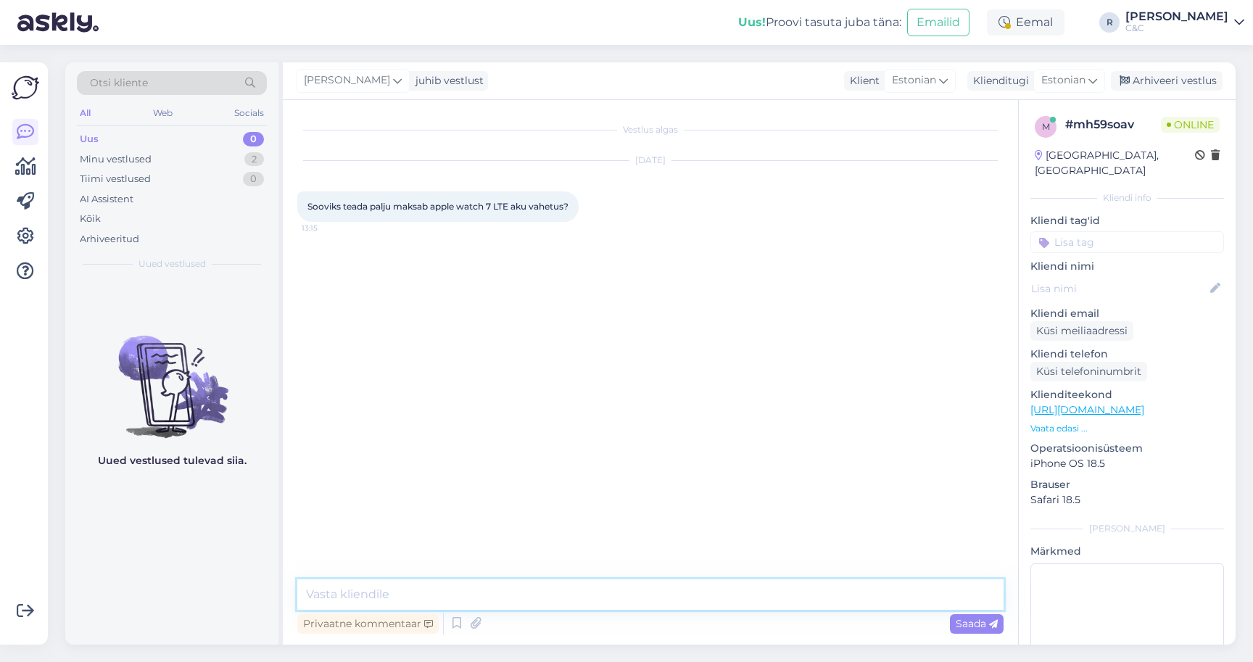
click at [673, 593] on textarea at bounding box center [650, 594] width 706 height 30
type textarea "T"
type textarea "Tere!"
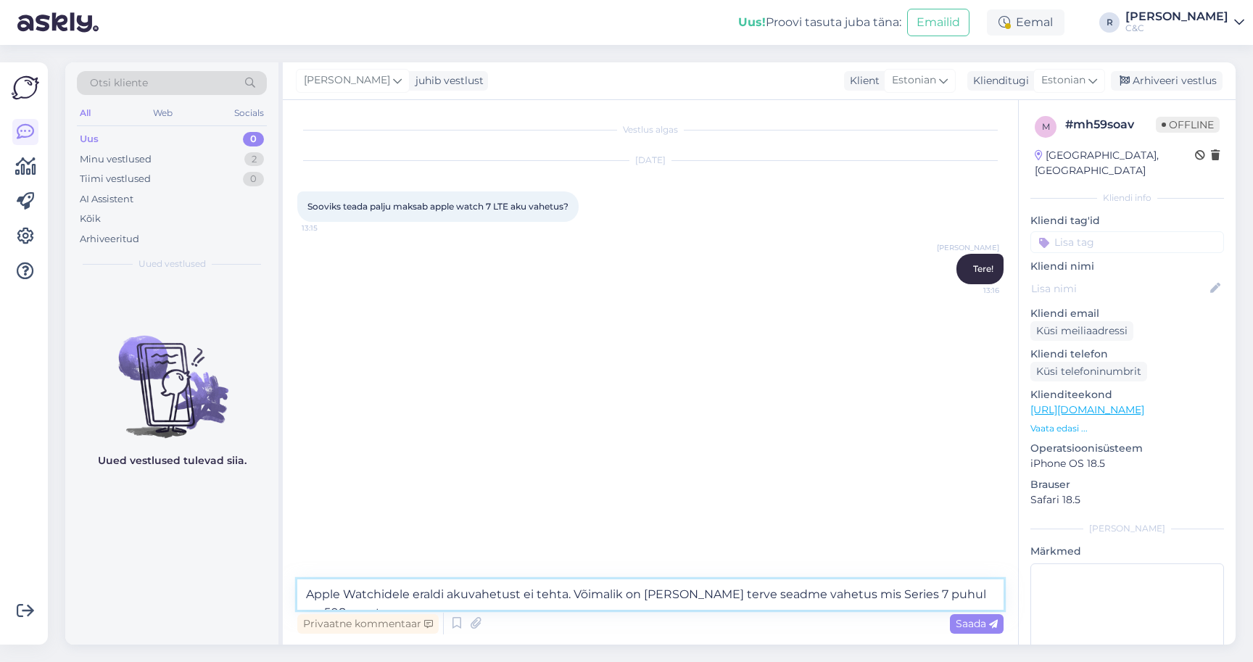
type textarea "Apple Watchidele eraldi akuvahetust ei tehta. Võimalik on vaid terve seadme vah…"
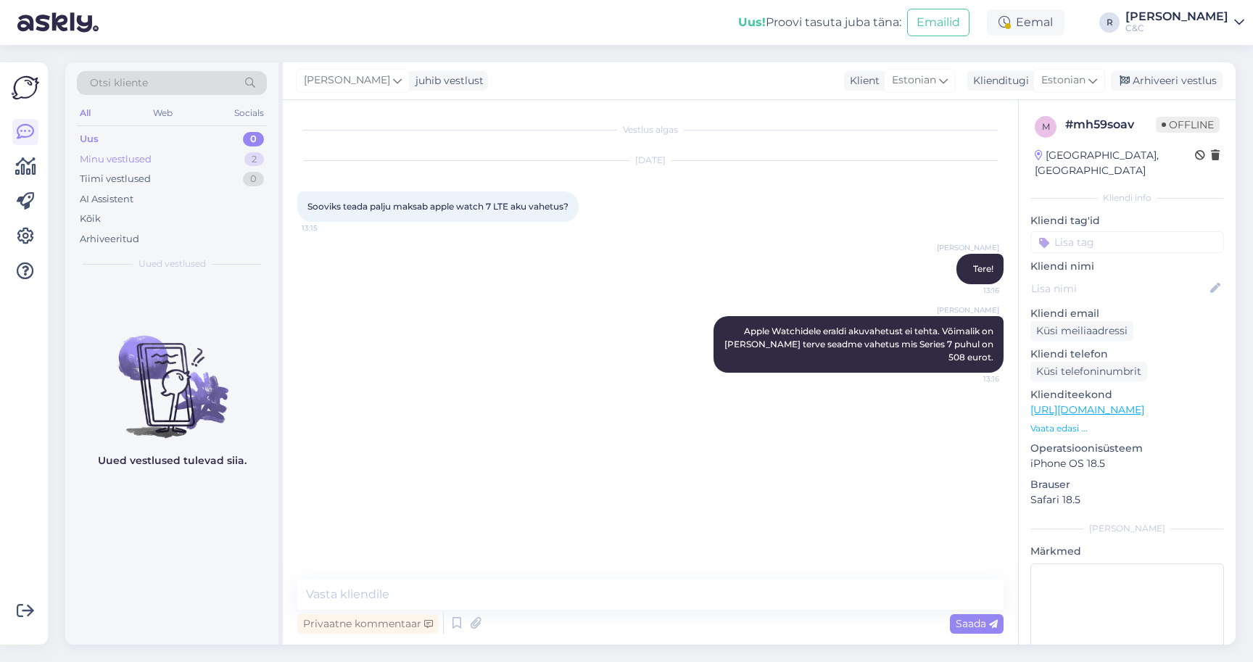
click at [167, 155] on div "Minu vestlused 2" at bounding box center [172, 159] width 190 height 20
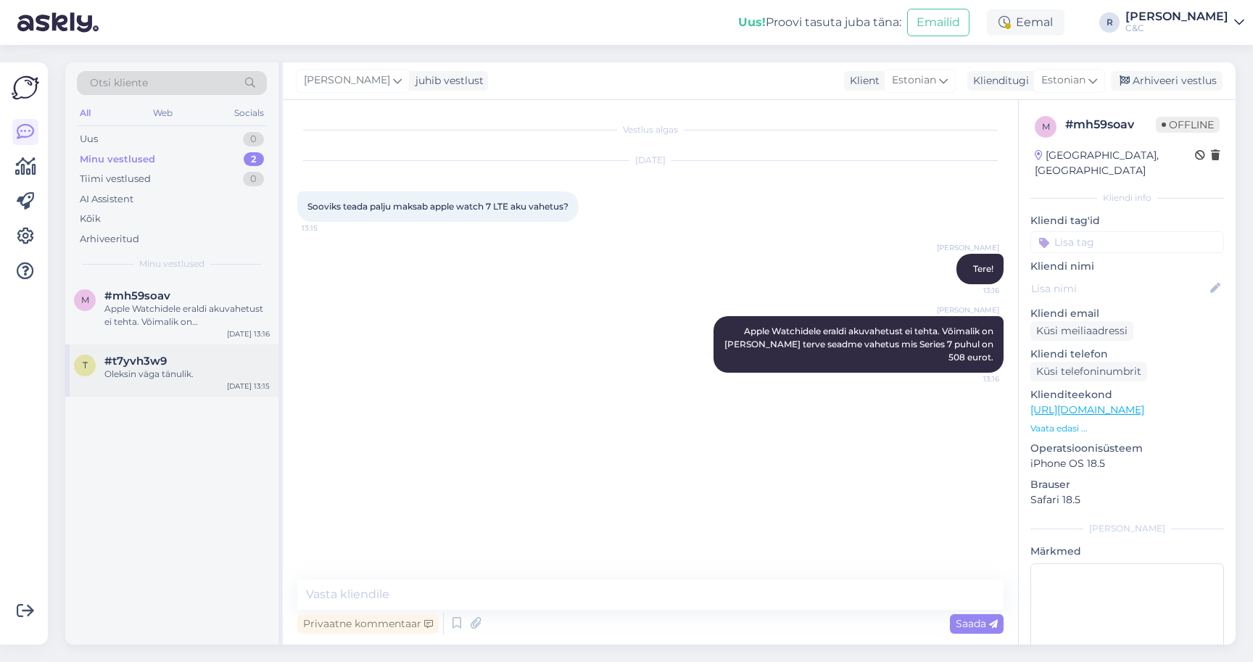
click at [139, 386] on div "t #t7yvh3w9 Oleksin väga tänulik. Aug 19 13:15" at bounding box center [171, 370] width 213 height 52
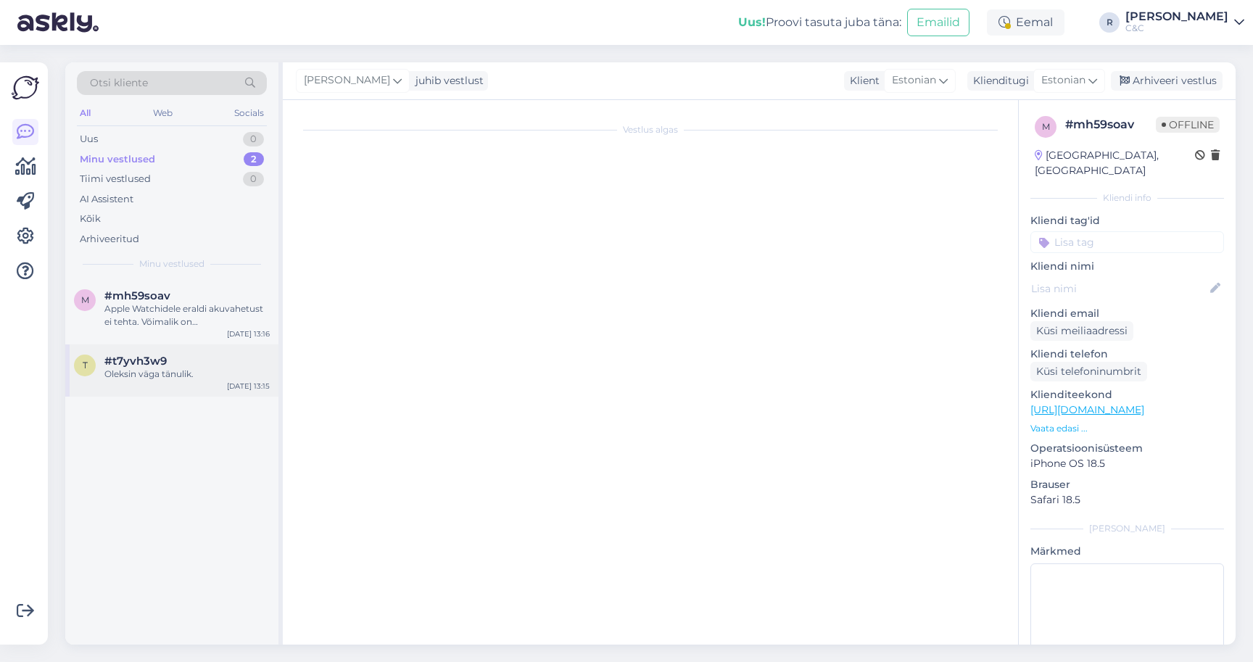
scroll to position [49, 0]
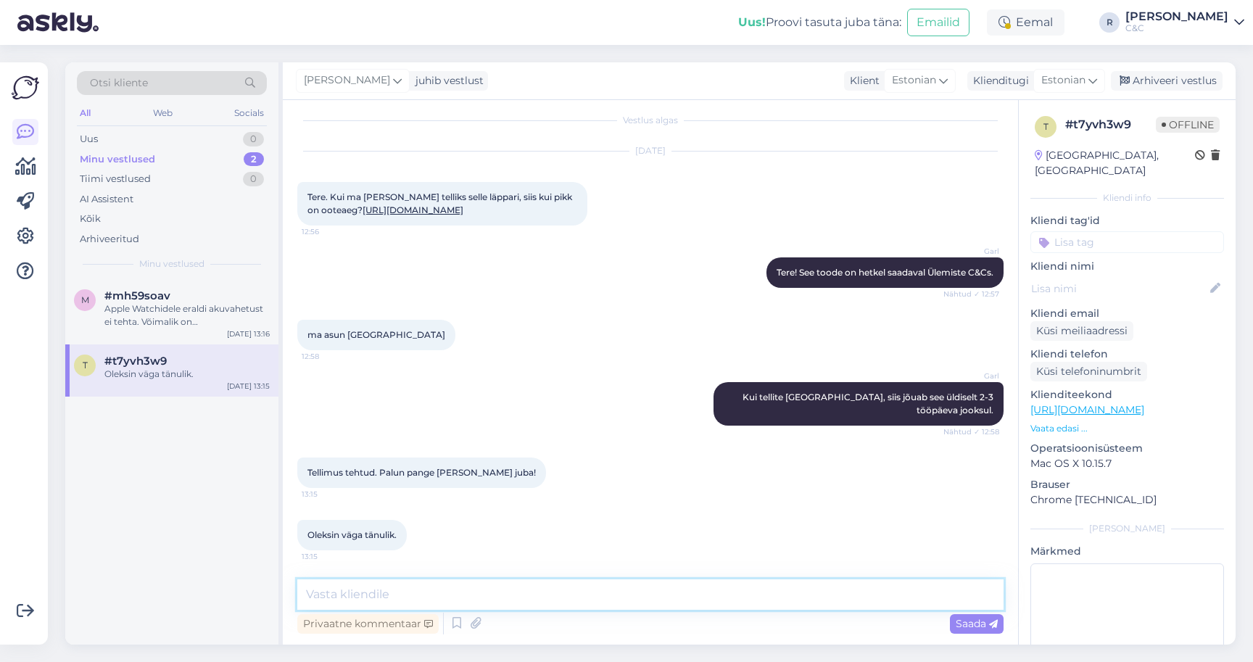
click at [458, 594] on textarea at bounding box center [650, 594] width 706 height 30
type textarea "Ikka, kelle nimele sai tellimus tehtud?"
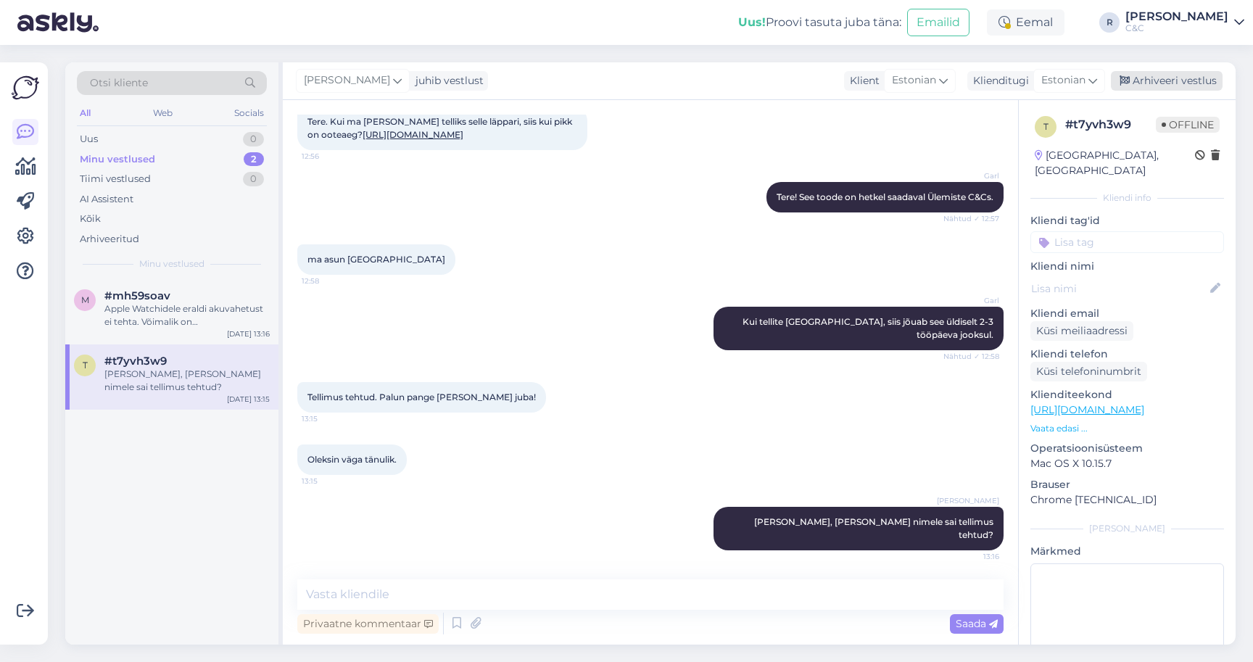
click at [1201, 76] on div "Arhiveeri vestlus" at bounding box center [1167, 81] width 112 height 20
click at [1180, 80] on div "Arhiveeri vestlus" at bounding box center [1167, 81] width 112 height 20
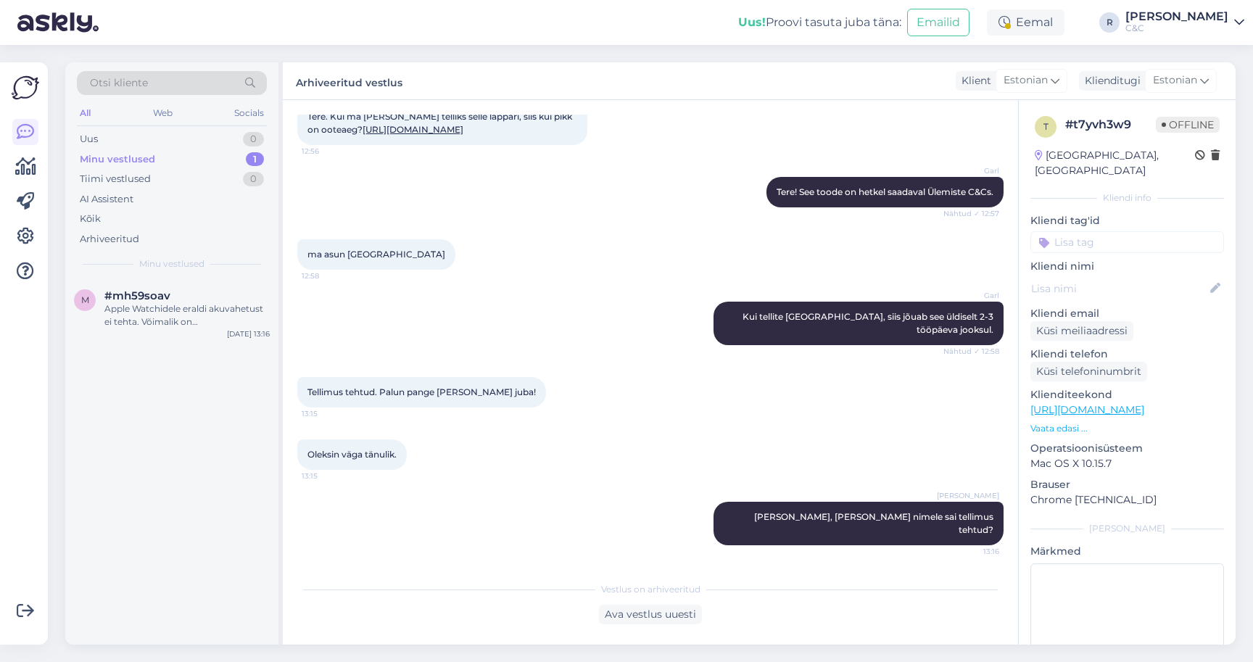
click at [410, 325] on div "Garl Kui tellite Tartusse, siis jõuab see üldiselt 2-3 tööpäeva jooksul. Nähtud…" at bounding box center [650, 323] width 706 height 75
click at [165, 296] on span "#mh59soav" at bounding box center [137, 295] width 66 height 13
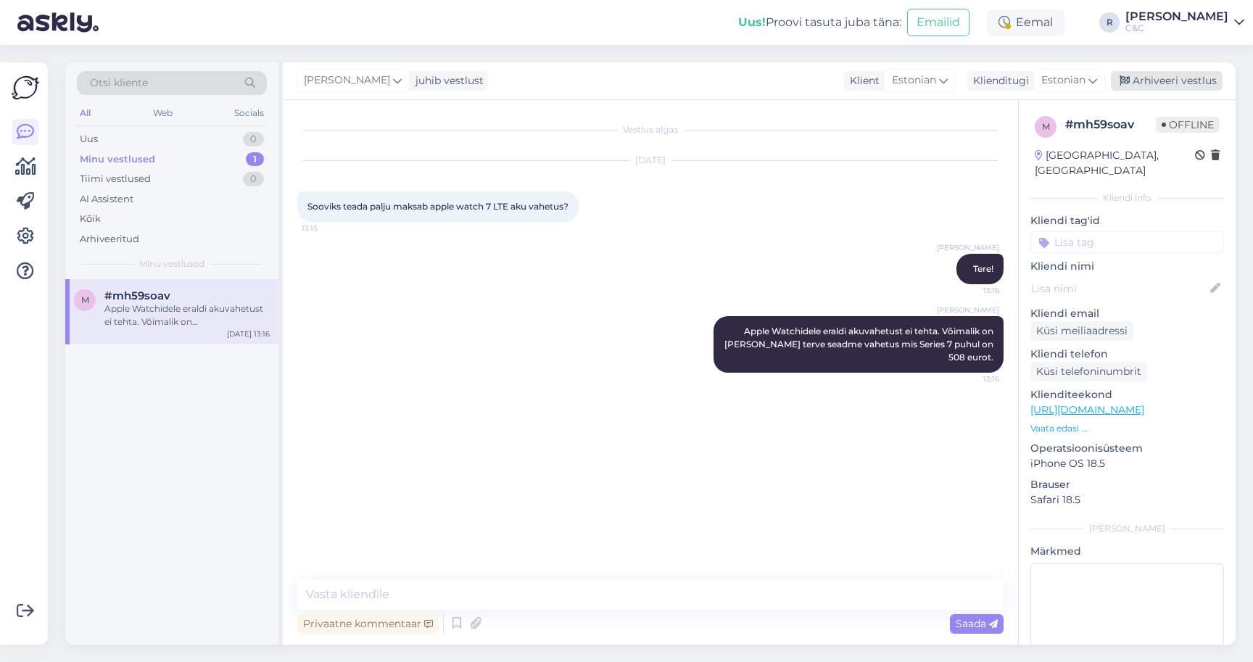
click at [1187, 78] on div "Arhiveeri vestlus" at bounding box center [1167, 81] width 112 height 20
